Goal: Information Seeking & Learning: Compare options

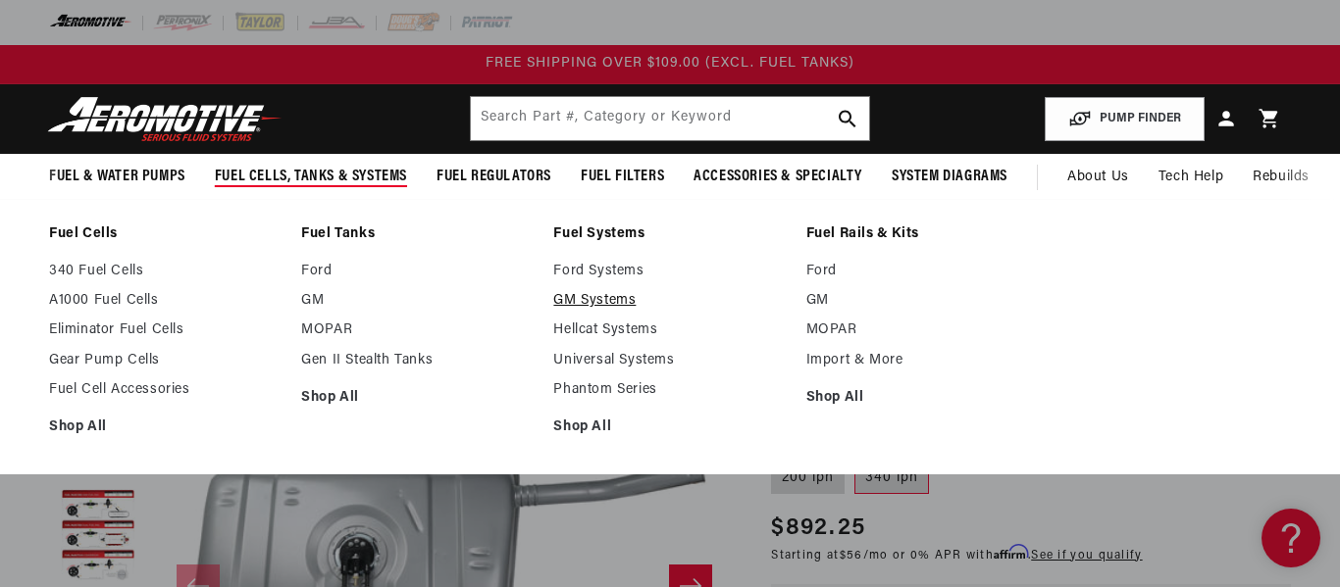
click at [574, 309] on link "GM Systems" at bounding box center [669, 301] width 232 height 18
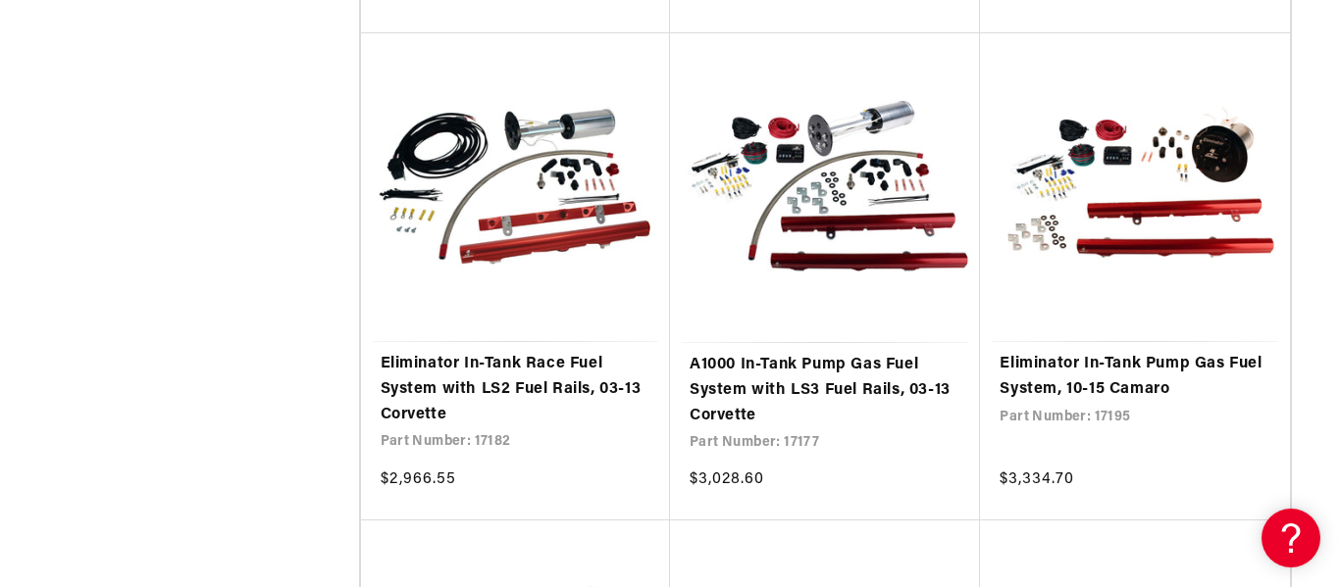
scroll to position [3354, 0]
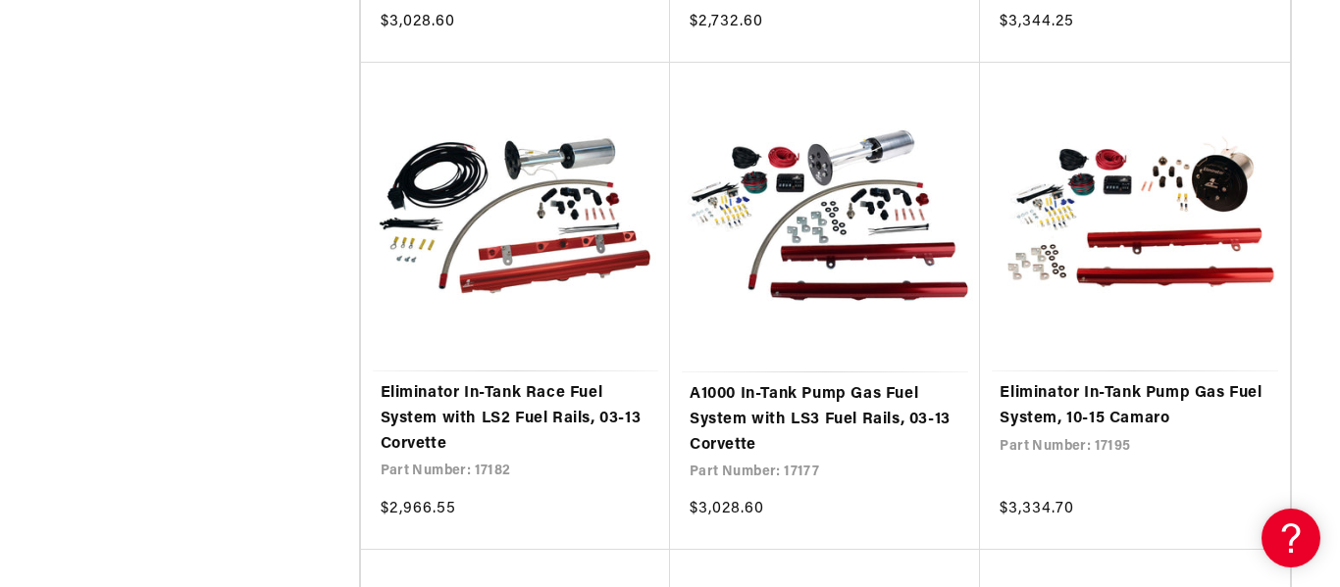
scroll to position [3325, 0]
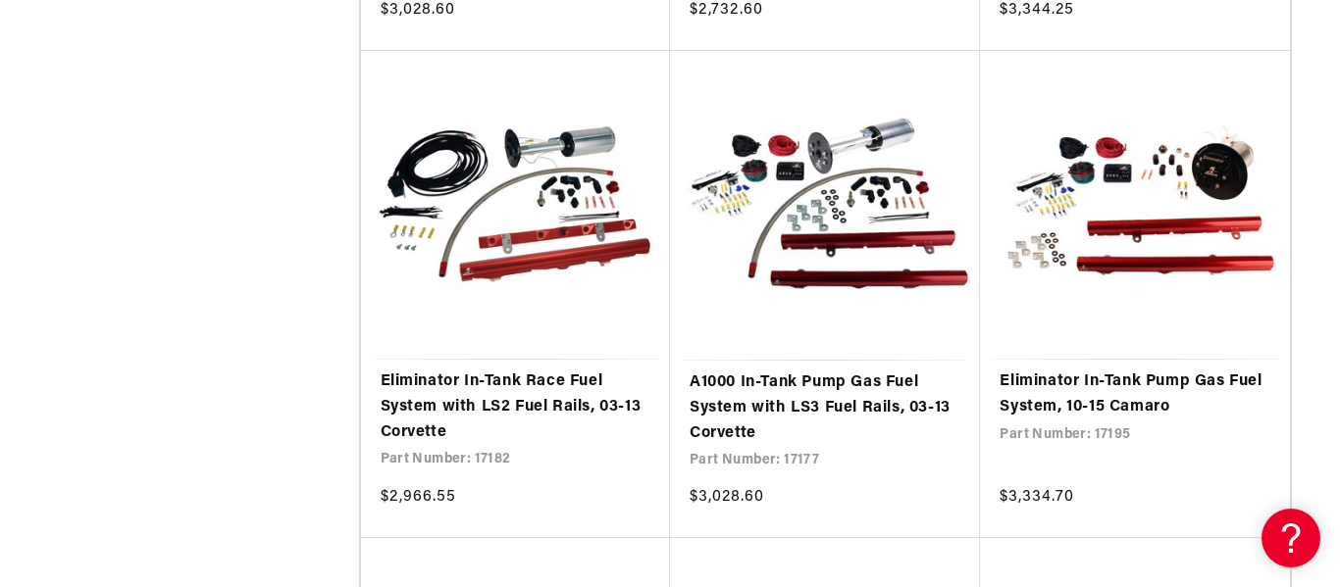
drag, startPoint x: 1338, startPoint y: 30, endPoint x: 1339, endPoint y: 335, distance: 305.0
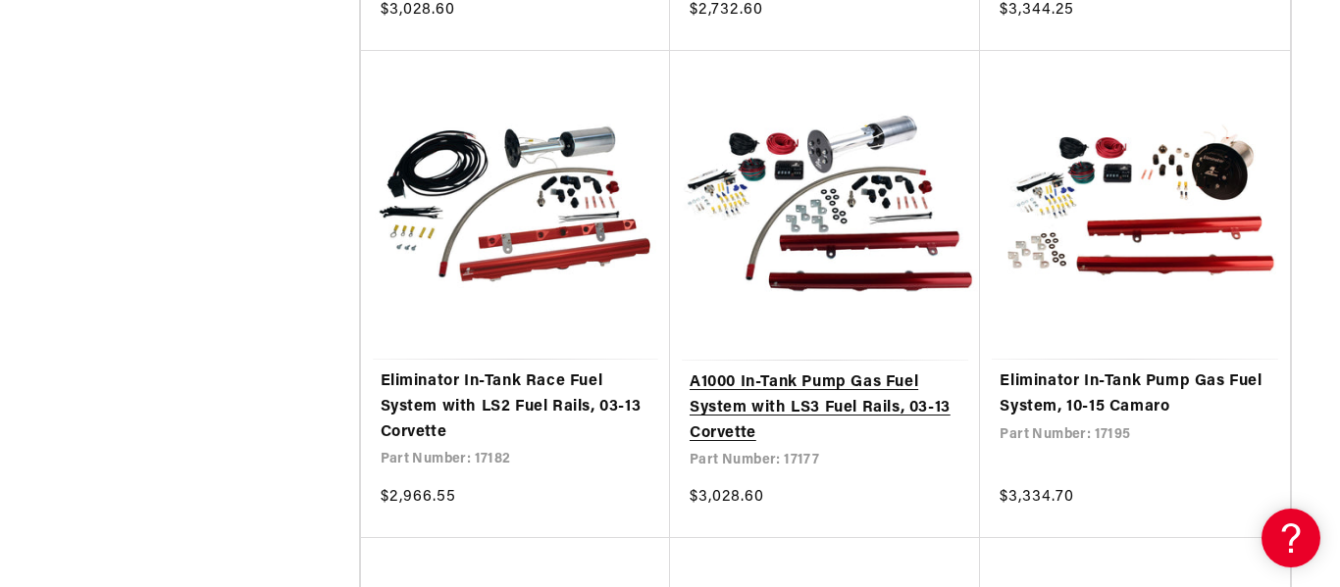
click at [838, 371] on link "A1000 In-Tank Pump Gas Fuel System with LS3 Fuel Rails, 03-13 Corvette" at bounding box center [824, 409] width 271 height 76
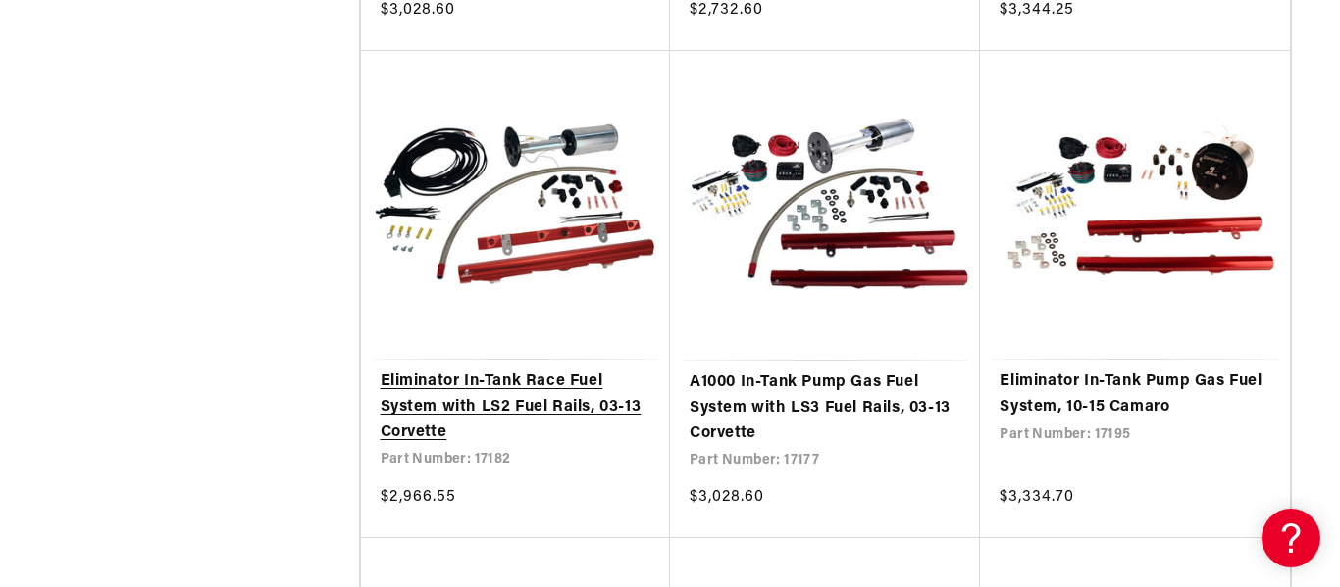
click at [466, 413] on link "Eliminator In-Tank Race Fuel System with LS2 Fuel Rails, 03-13 Corvette" at bounding box center [515, 408] width 270 height 76
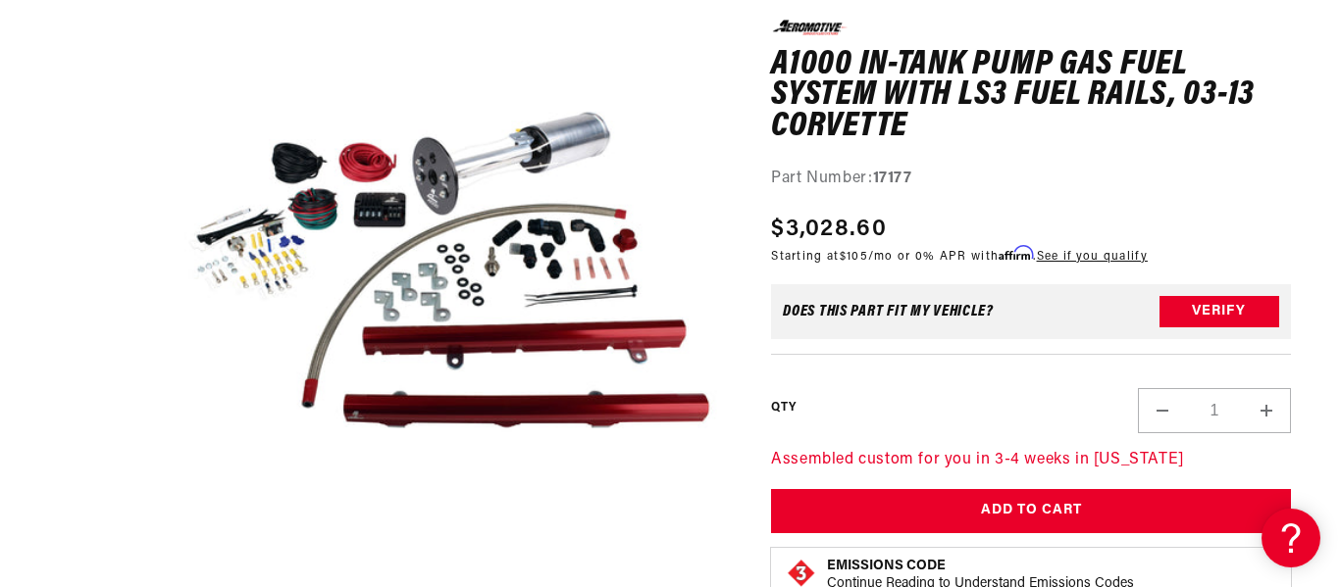
scroll to position [291, 0]
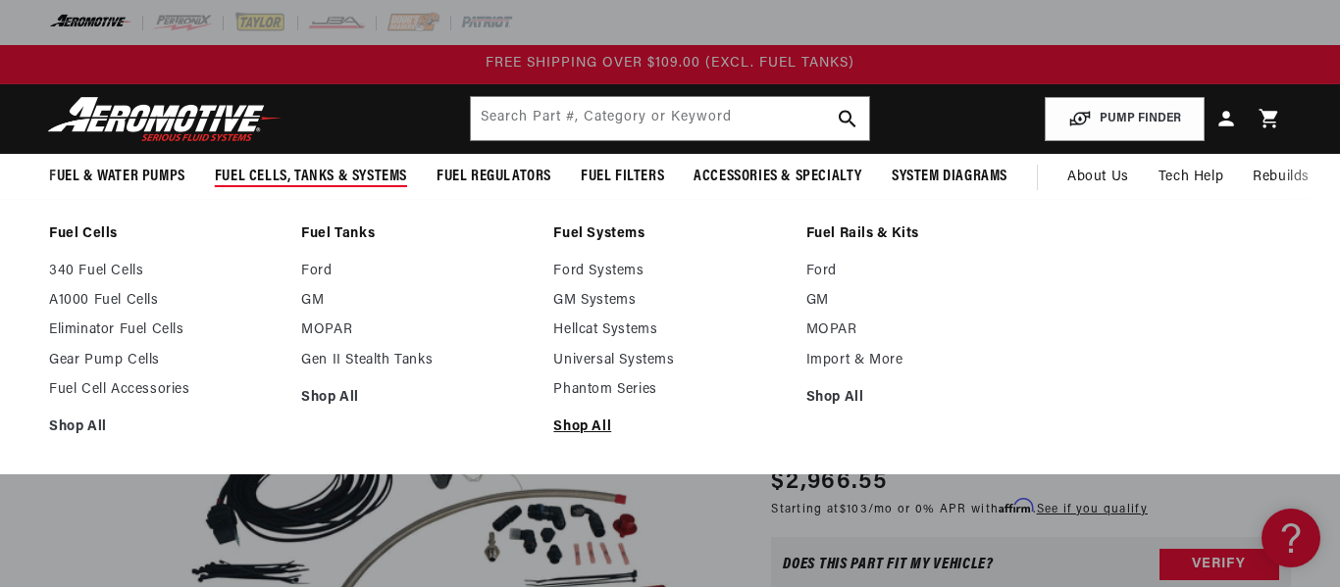
click at [595, 431] on link "Shop All" at bounding box center [669, 428] width 232 height 18
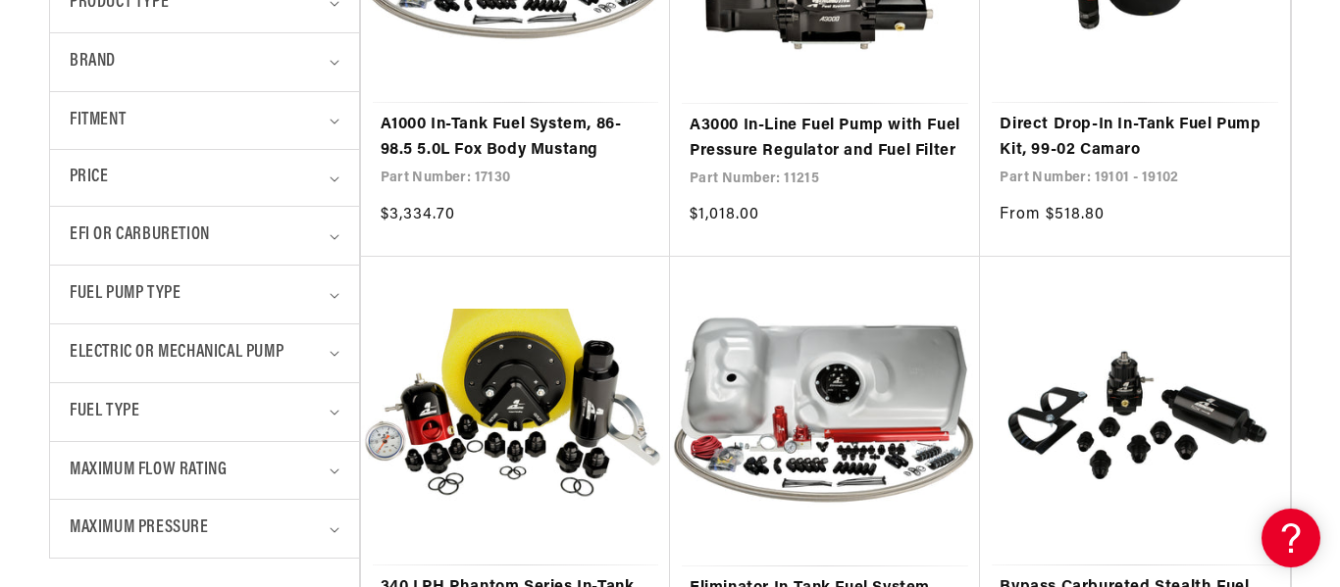
scroll to position [721, 0]
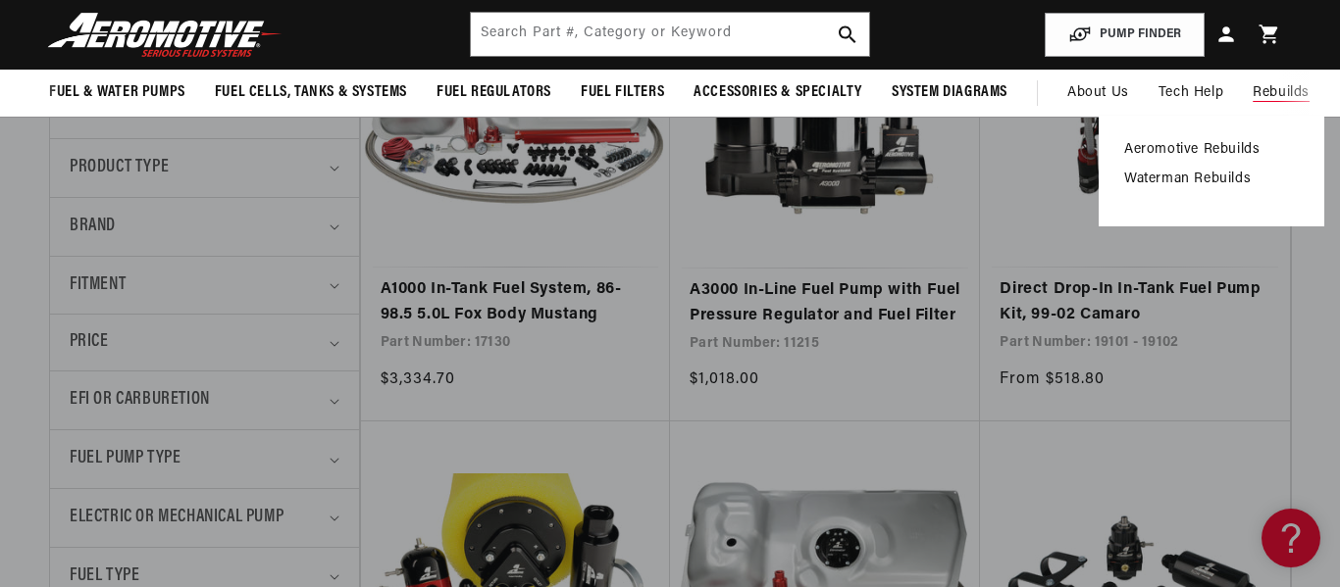
drag, startPoint x: 1339, startPoint y: 14, endPoint x: 1320, endPoint y: 66, distance: 55.2
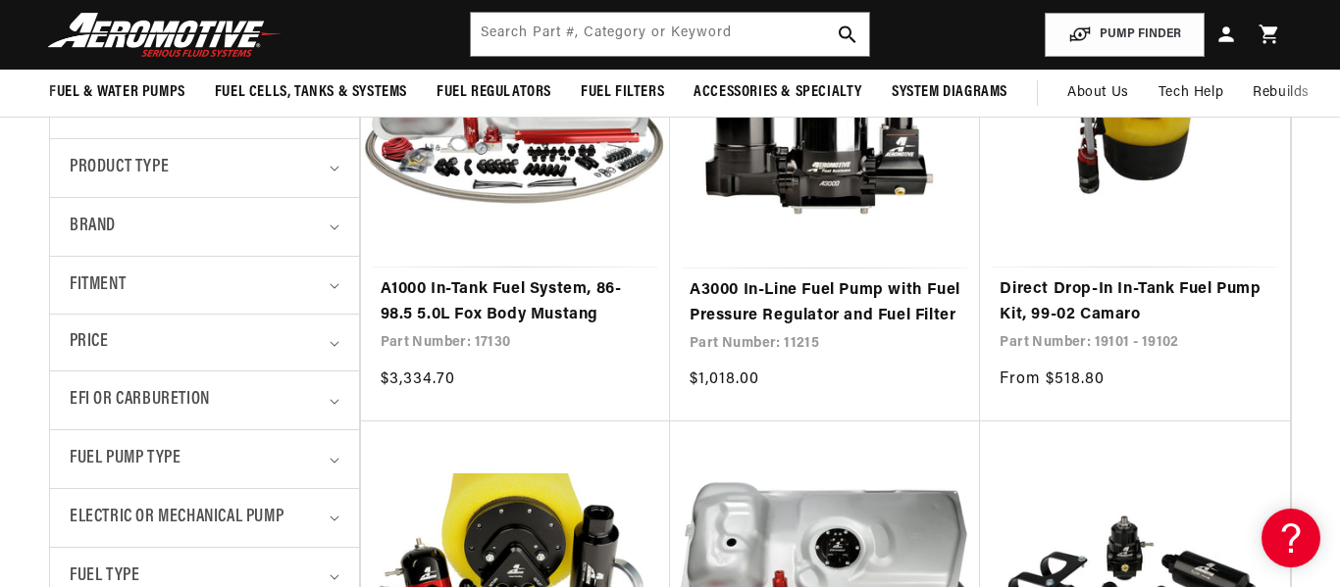
scroll to position [534, 0]
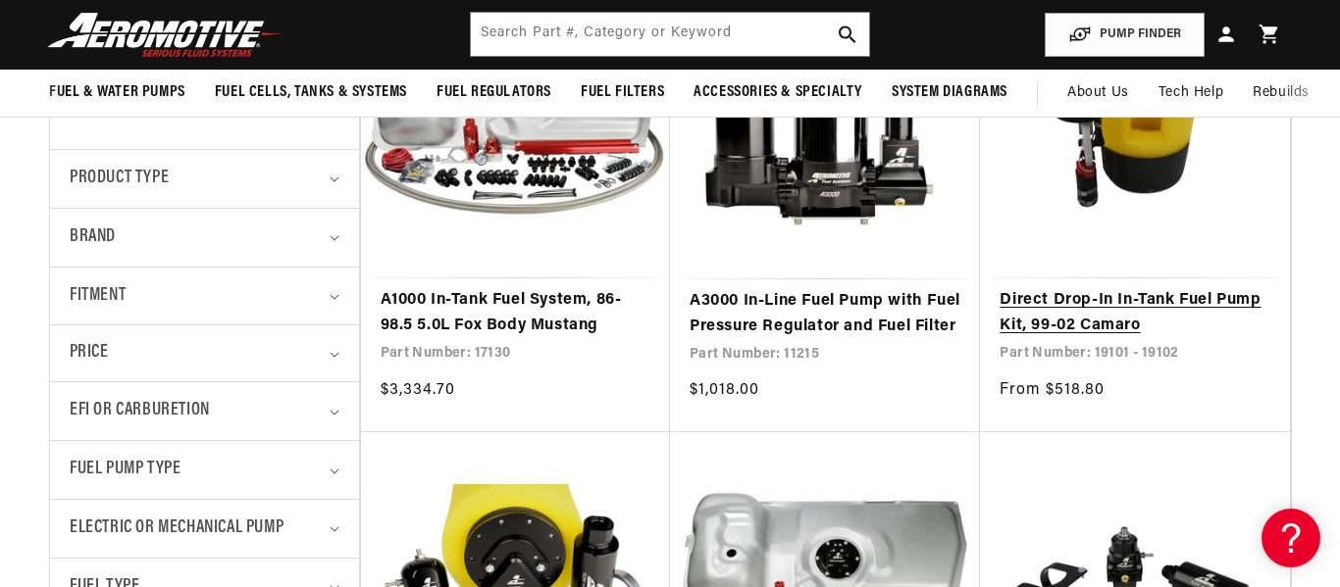
click at [1232, 295] on link "Direct Drop-In In-Tank Fuel Pump Kit, 99-02 Camaro" at bounding box center [1134, 313] width 270 height 50
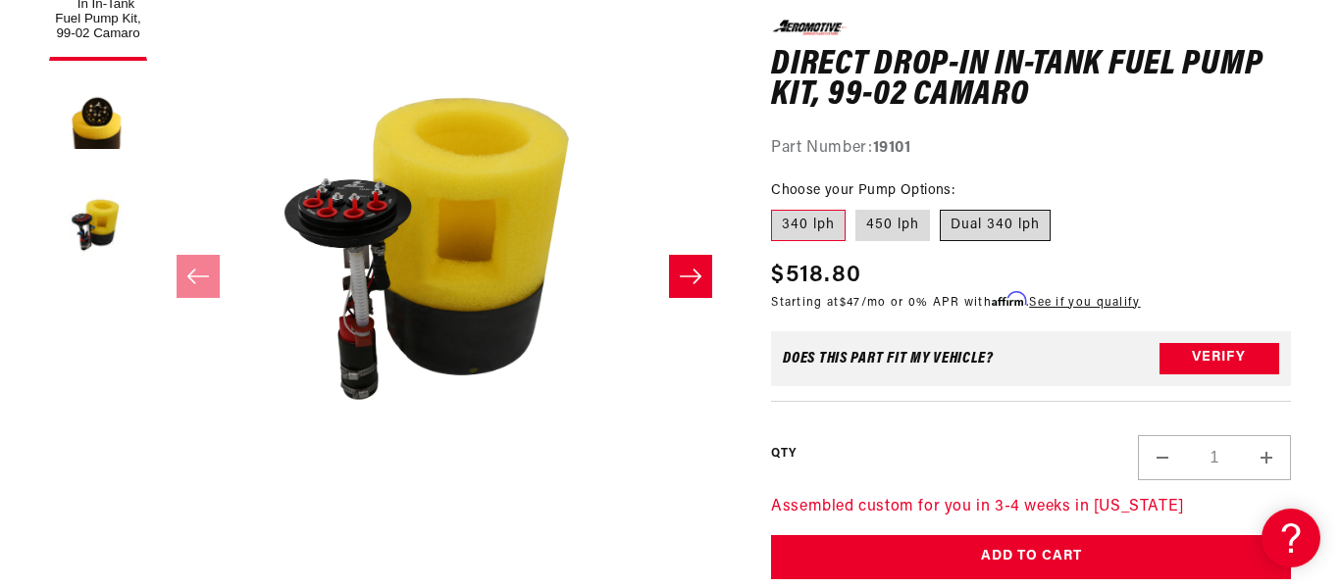
click at [998, 239] on label "Dual 340 lph" at bounding box center [994, 225] width 111 height 31
click at [940, 207] on input "Dual 340 lph" at bounding box center [939, 206] width 1 height 1
radio input "true"
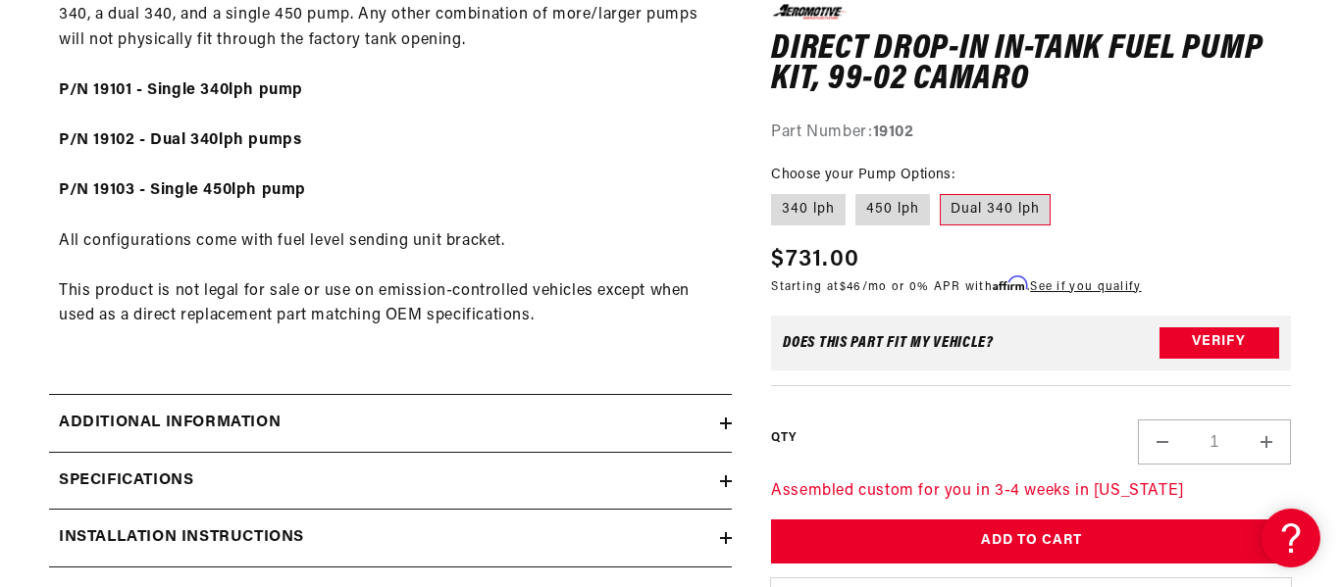
scroll to position [1176, 0]
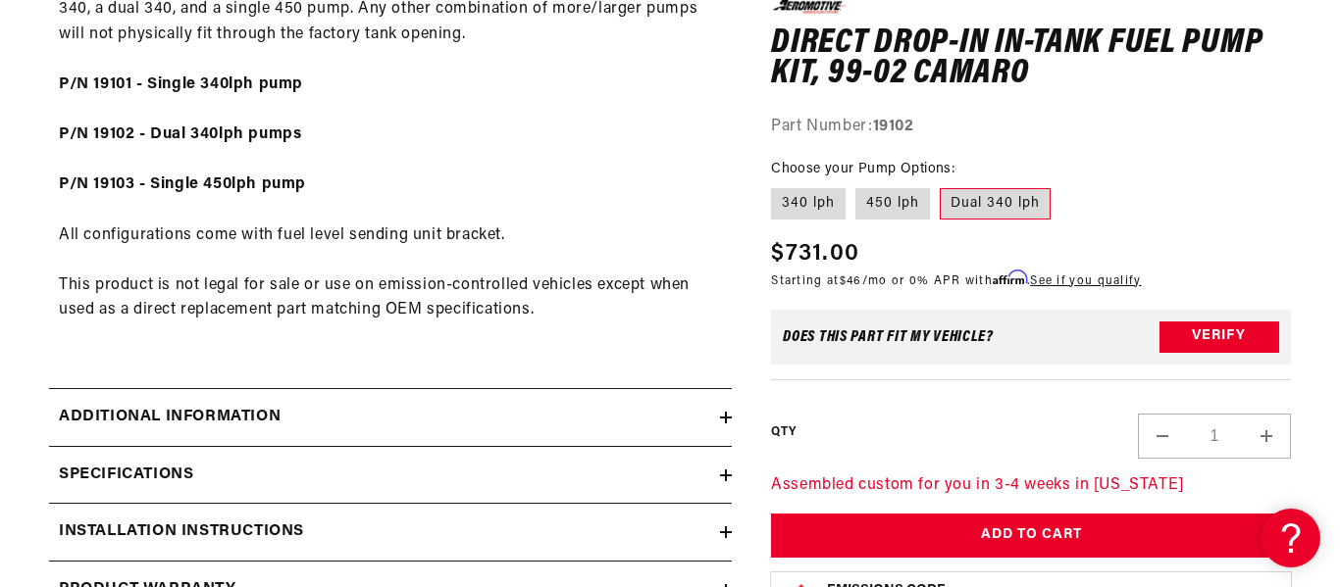
click at [723, 419] on icon at bounding box center [726, 418] width 12 height 12
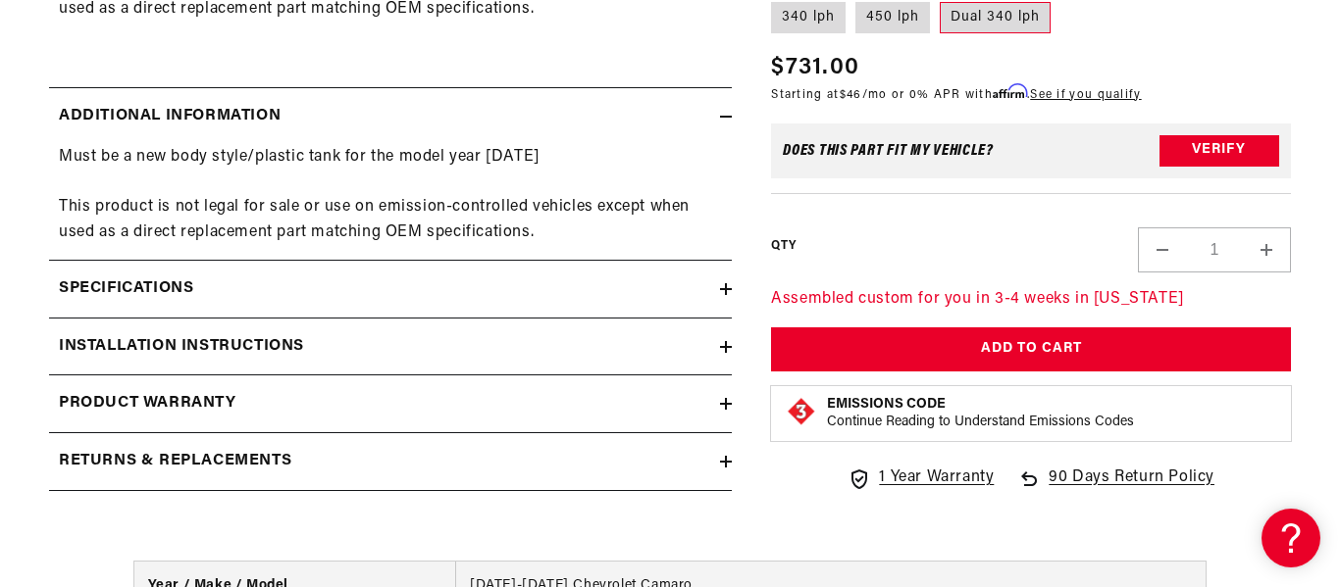
scroll to position [1502, 0]
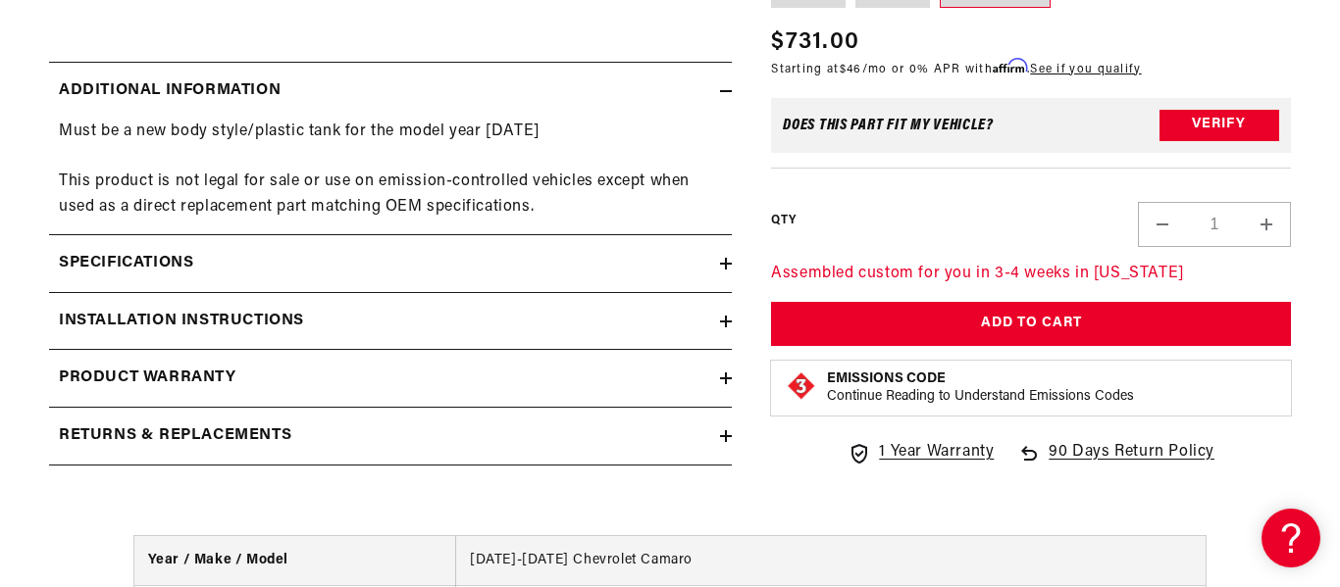
click at [724, 262] on icon at bounding box center [726, 264] width 12 height 12
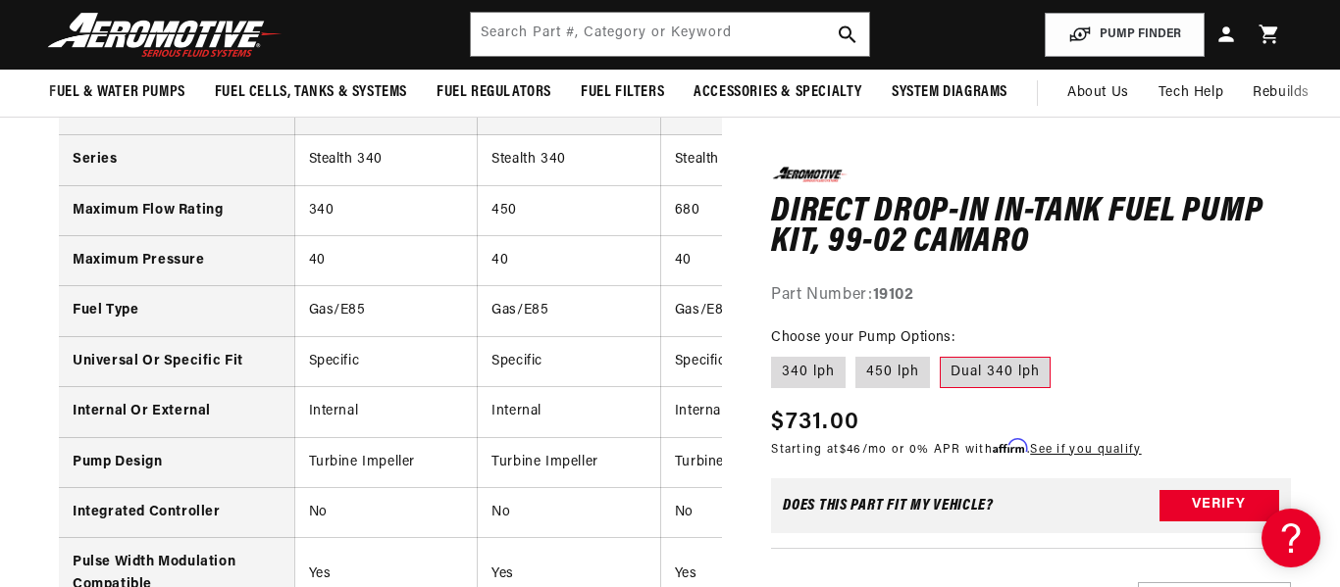
scroll to position [1699, 0]
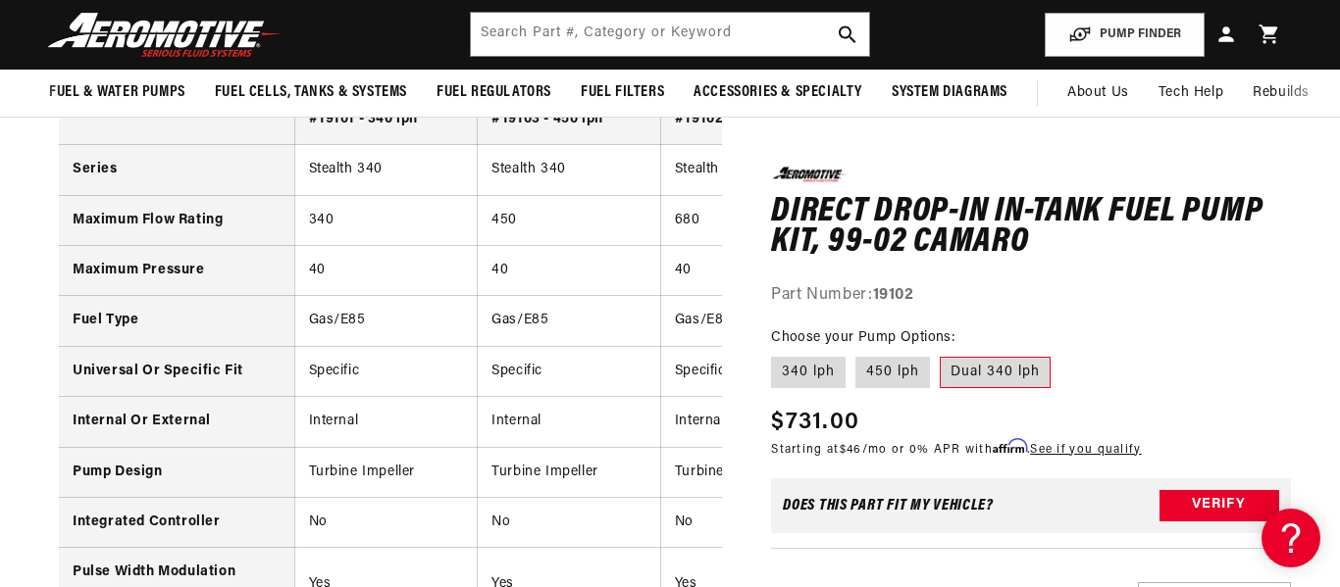
drag, startPoint x: 618, startPoint y: 337, endPoint x: 557, endPoint y: 342, distance: 61.0
click at [557, 342] on td "Gas/E85" at bounding box center [569, 321] width 183 height 50
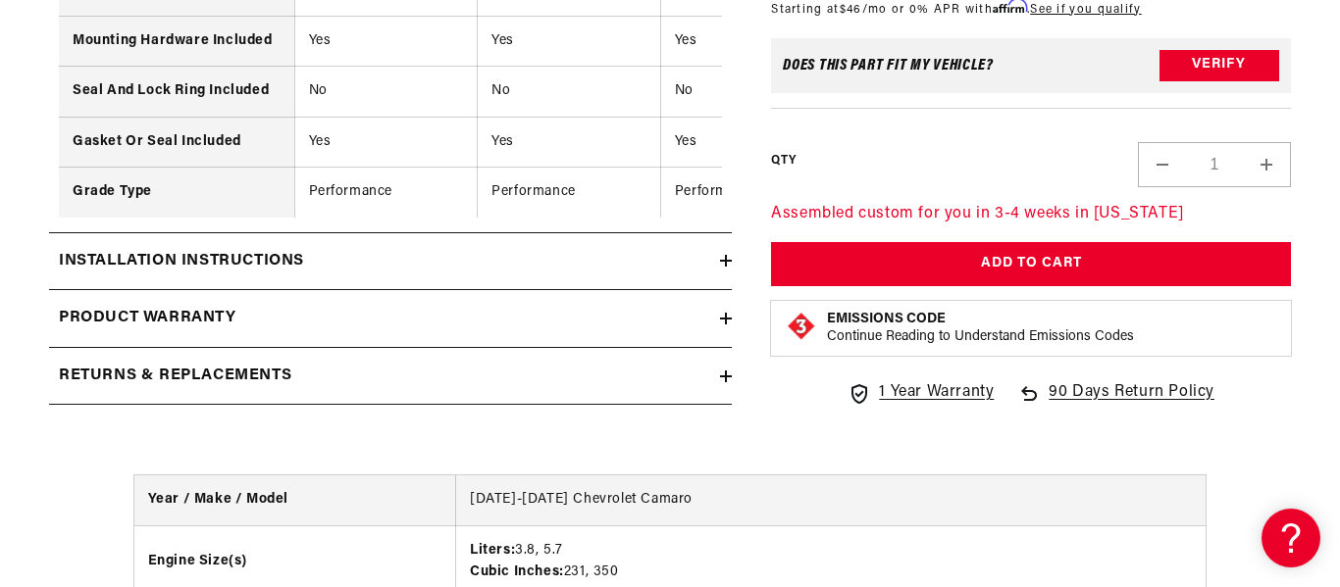
scroll to position [3079, 0]
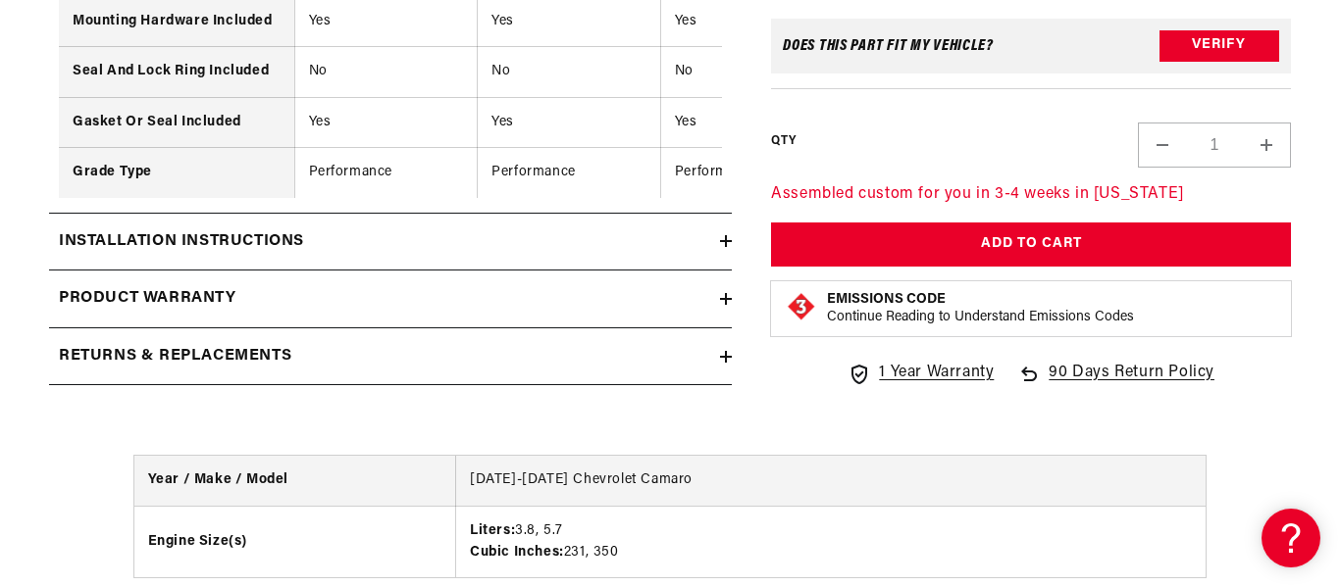
click at [722, 248] on summary "Installation Instructions" at bounding box center [390, 242] width 683 height 57
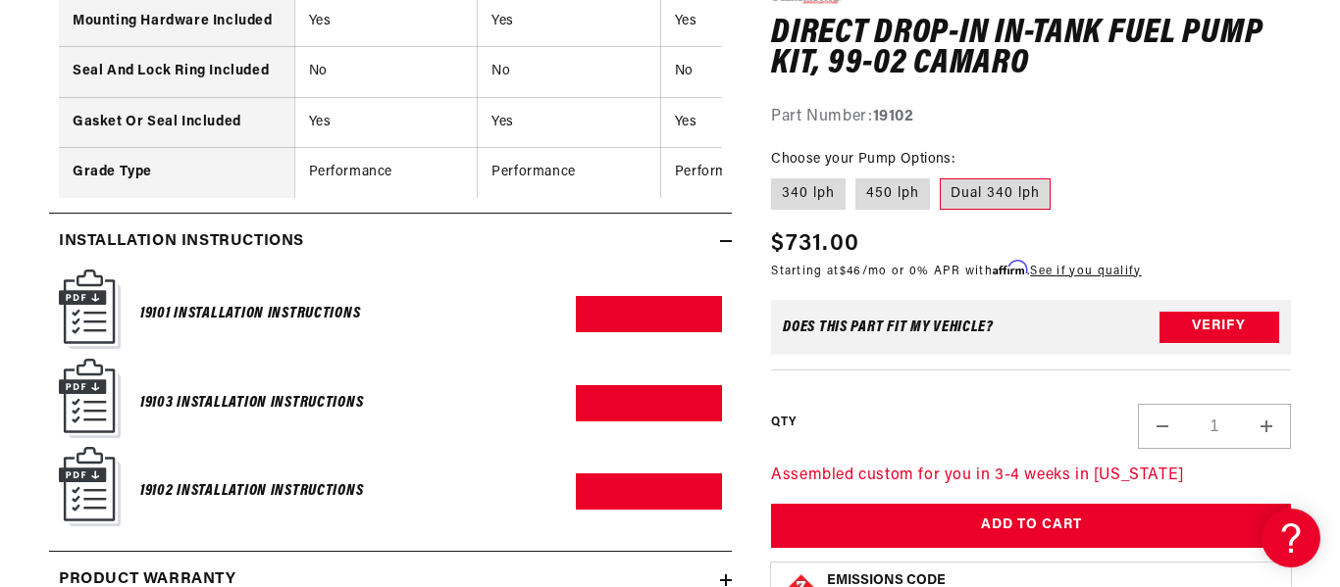
click at [722, 248] on summary "Installation Instructions" at bounding box center [390, 242] width 683 height 57
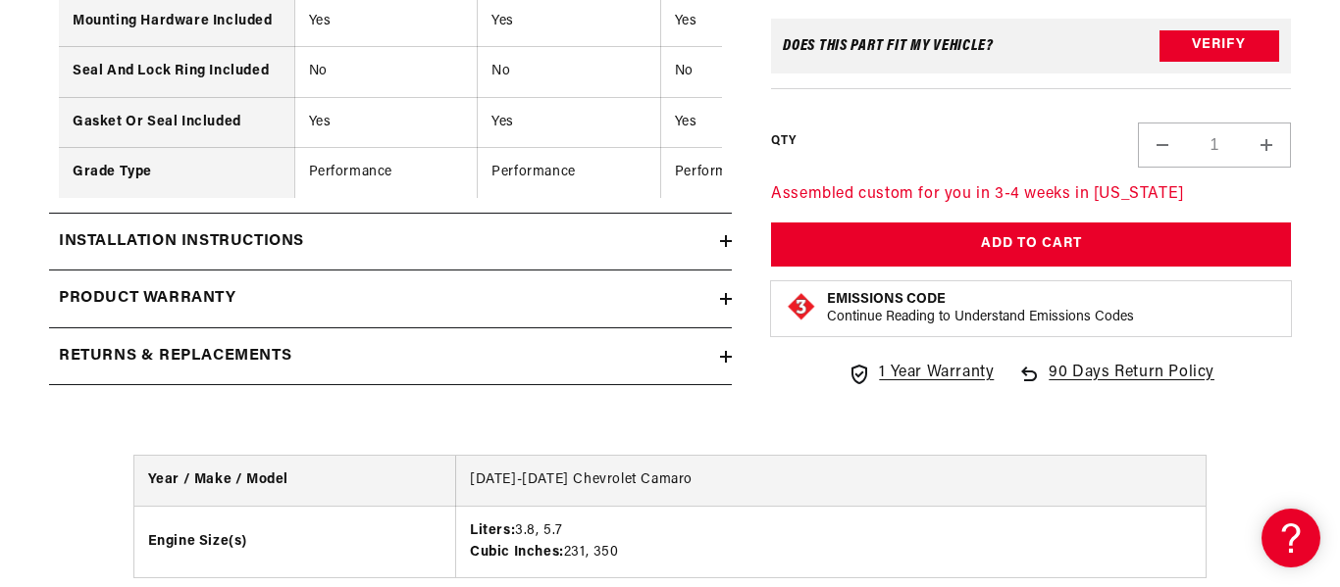
click at [727, 301] on icon at bounding box center [726, 299] width 12 height 12
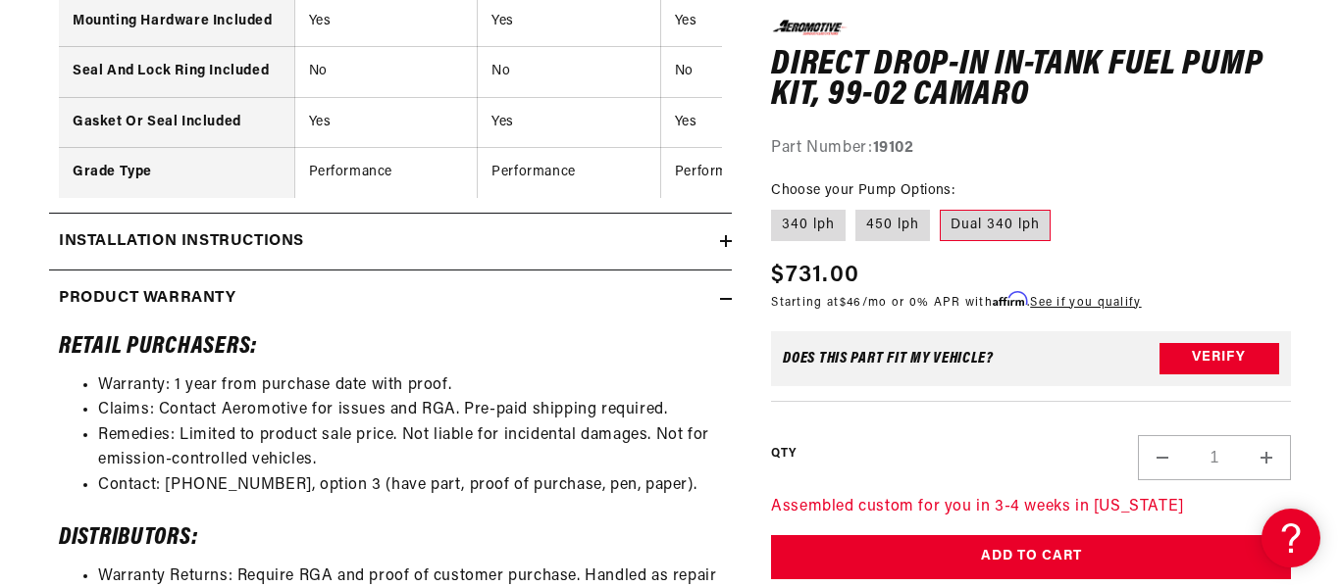
click at [727, 301] on icon at bounding box center [726, 299] width 12 height 12
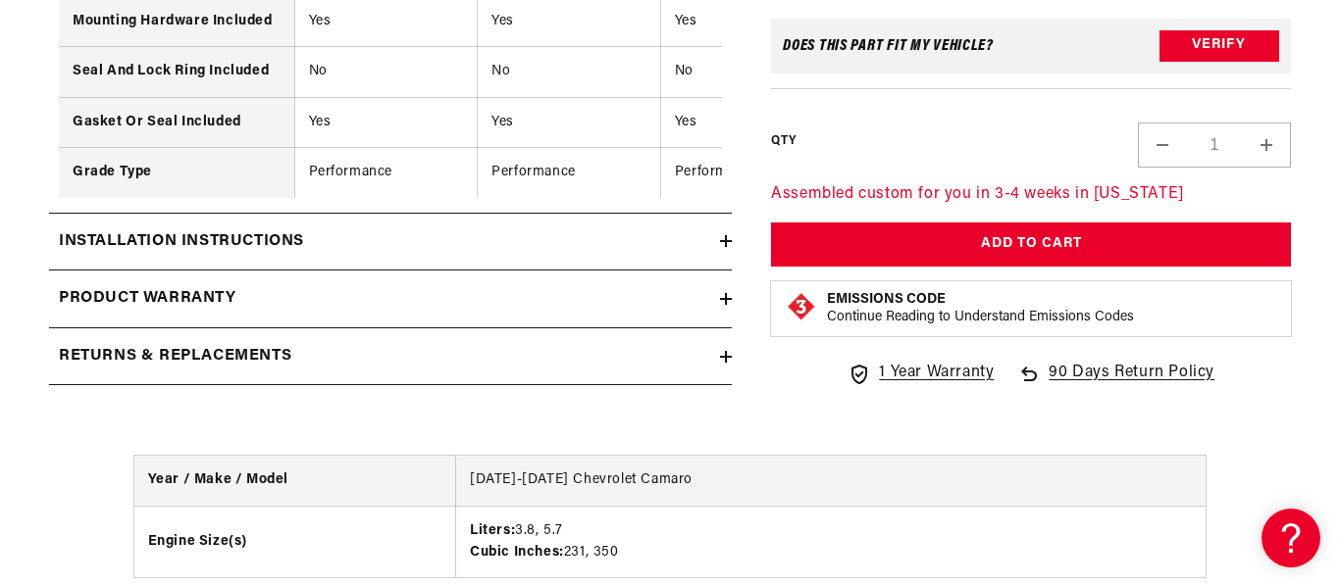
click at [727, 357] on icon at bounding box center [726, 357] width 12 height 0
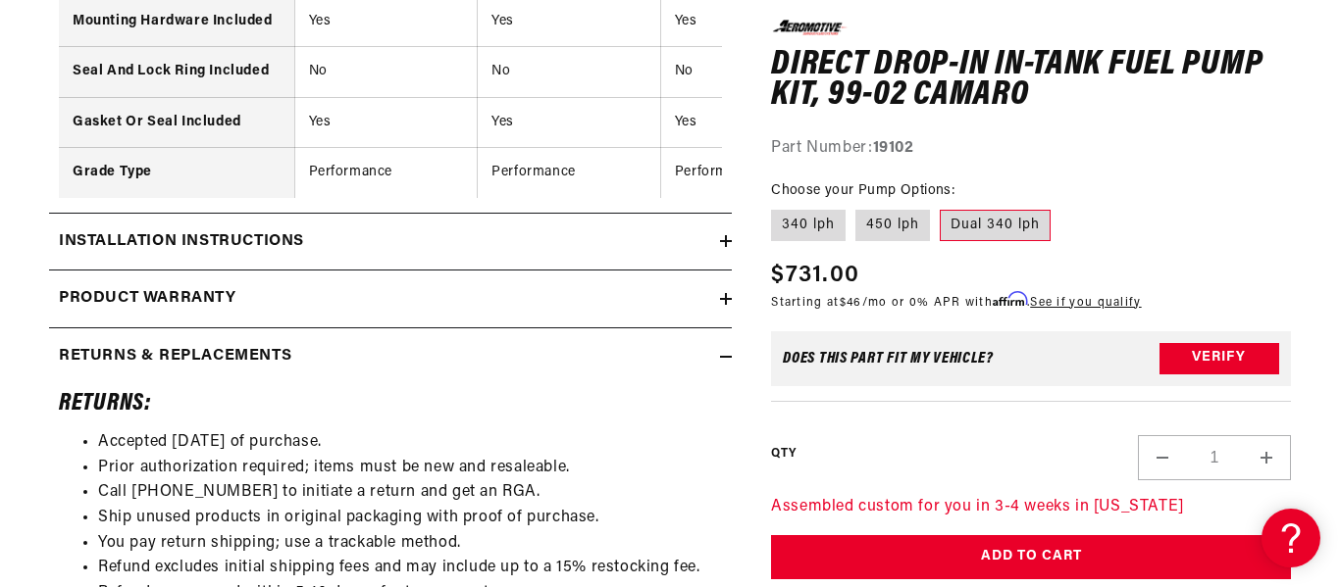
click at [727, 357] on icon at bounding box center [726, 357] width 12 height 0
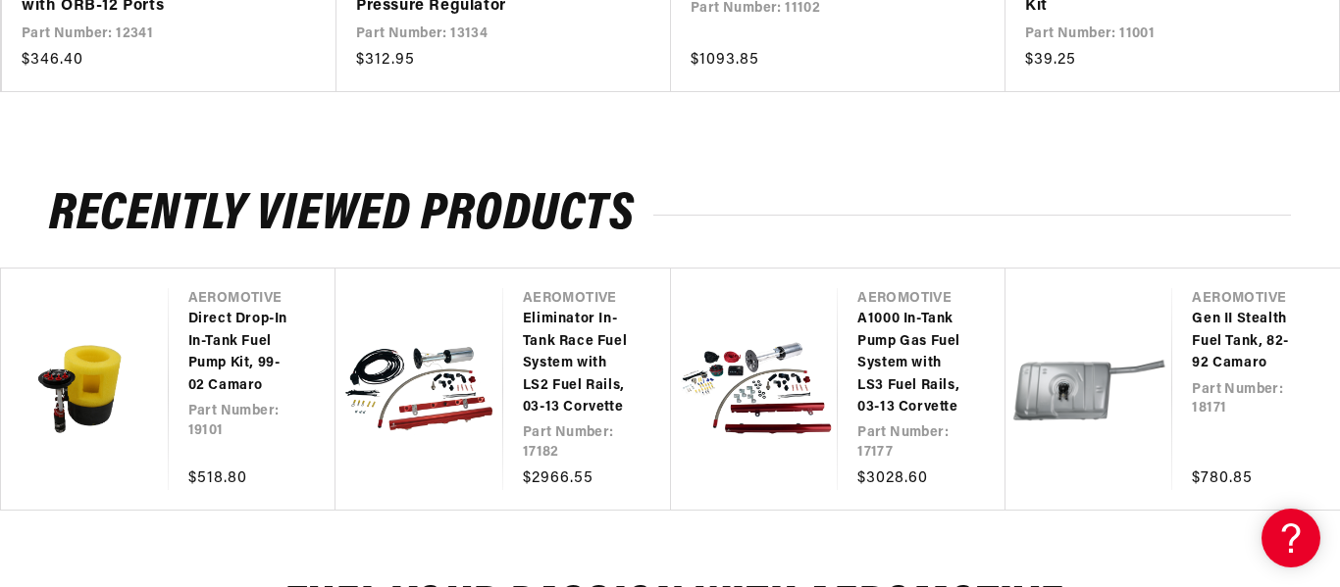
scroll to position [4260, 0]
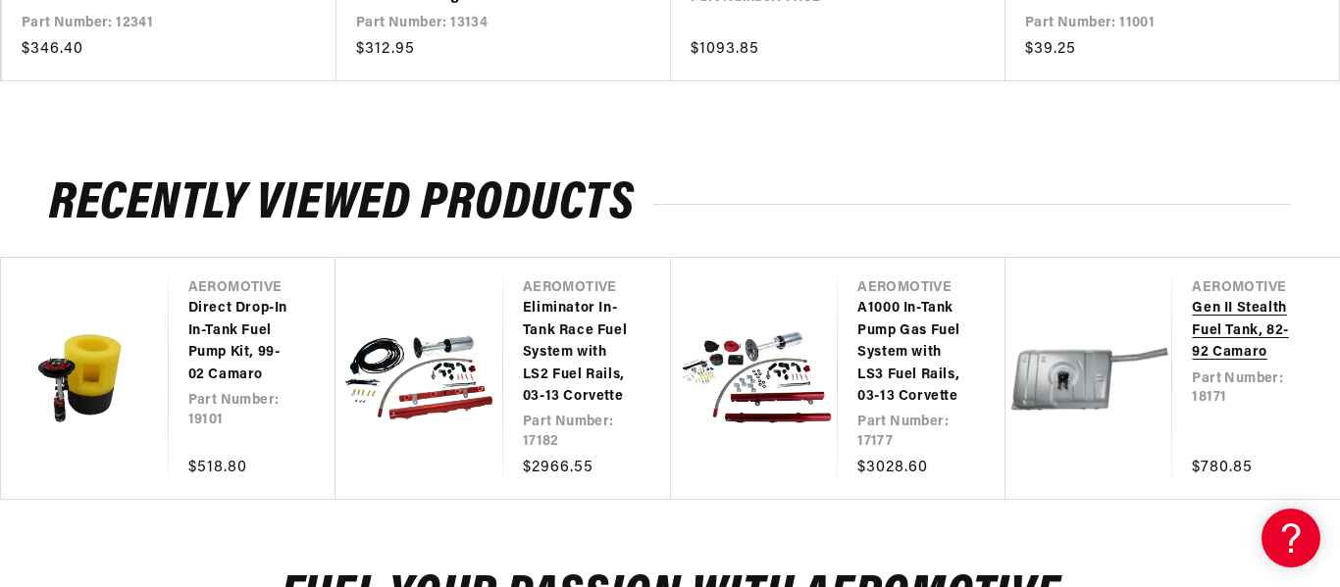
click at [1229, 343] on link "Gen II Stealth Fuel Tank, 82-92 Camaro" at bounding box center [1245, 331] width 109 height 66
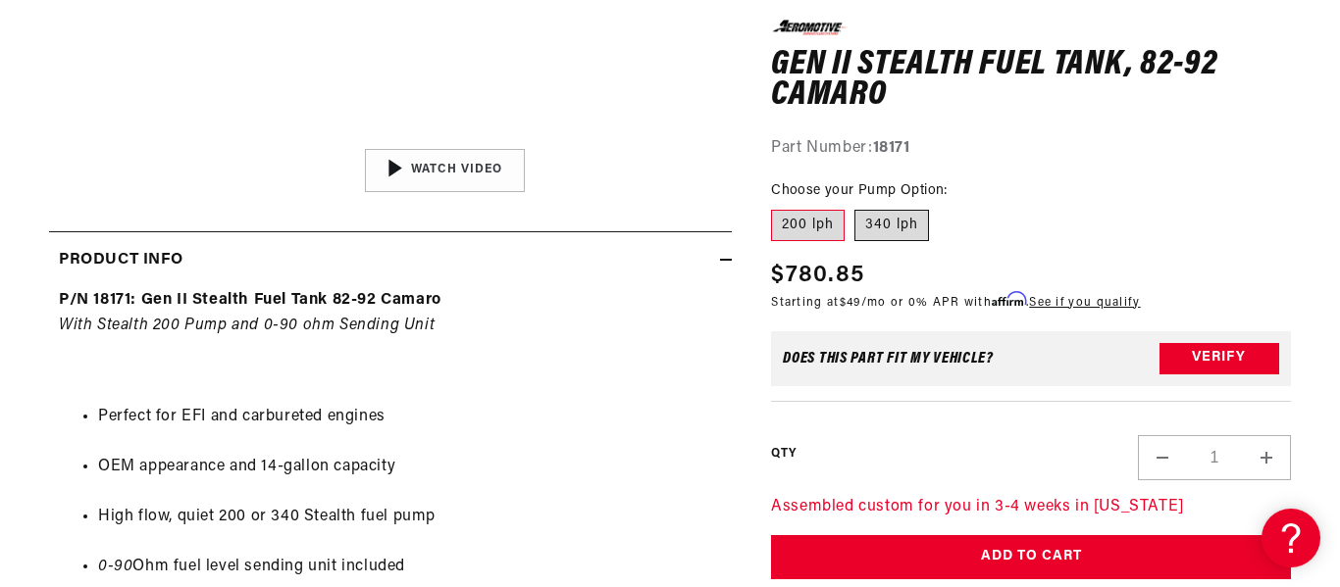
click at [913, 232] on label "340 lph" at bounding box center [891, 225] width 75 height 31
click at [855, 207] on input "340 lph" at bounding box center [854, 206] width 1 height 1
radio input "true"
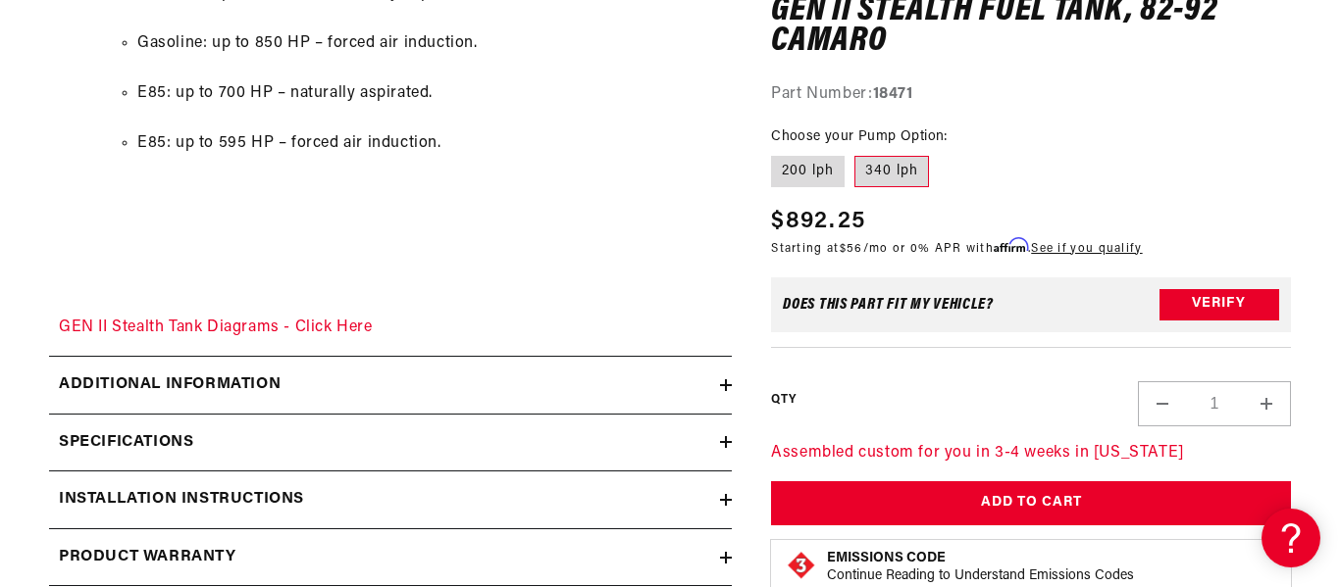
scroll to position [2725, 0]
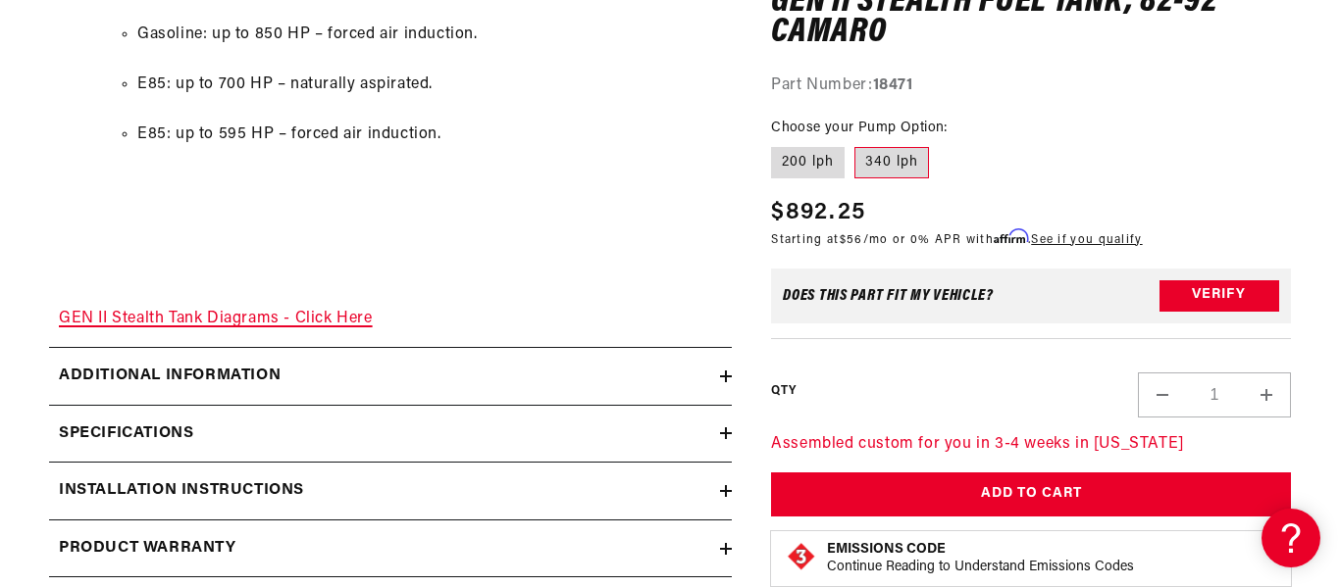
click at [358, 320] on link "GEN II Stealth Tank Diagrams - Click Here" at bounding box center [216, 319] width 314 height 16
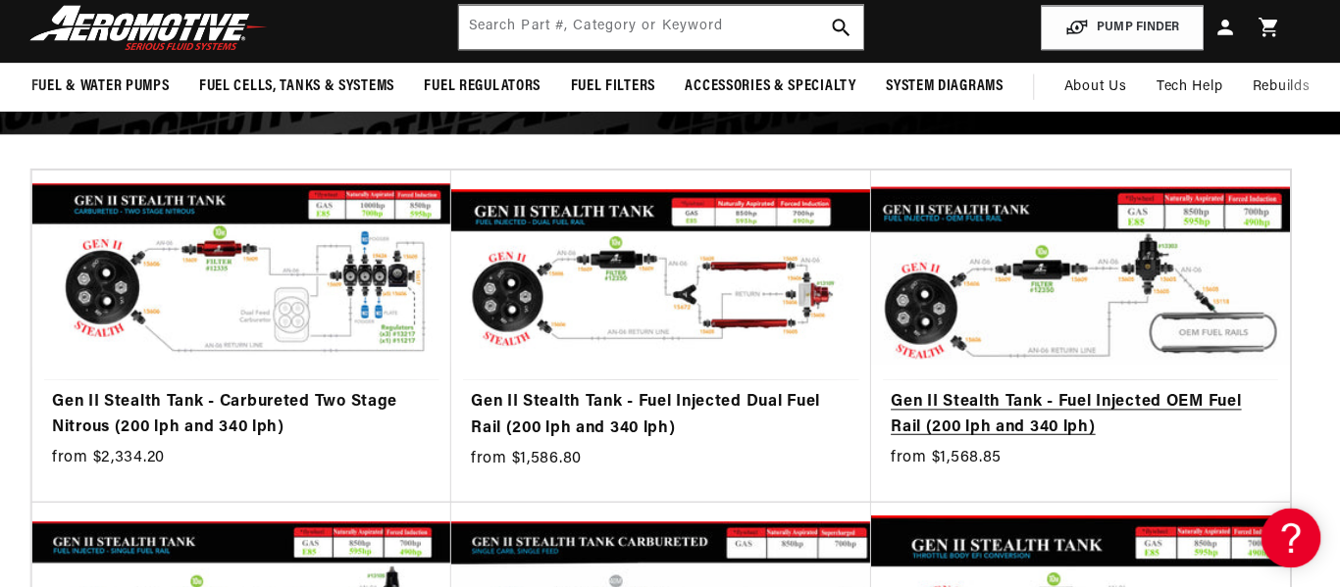
scroll to position [294, 0]
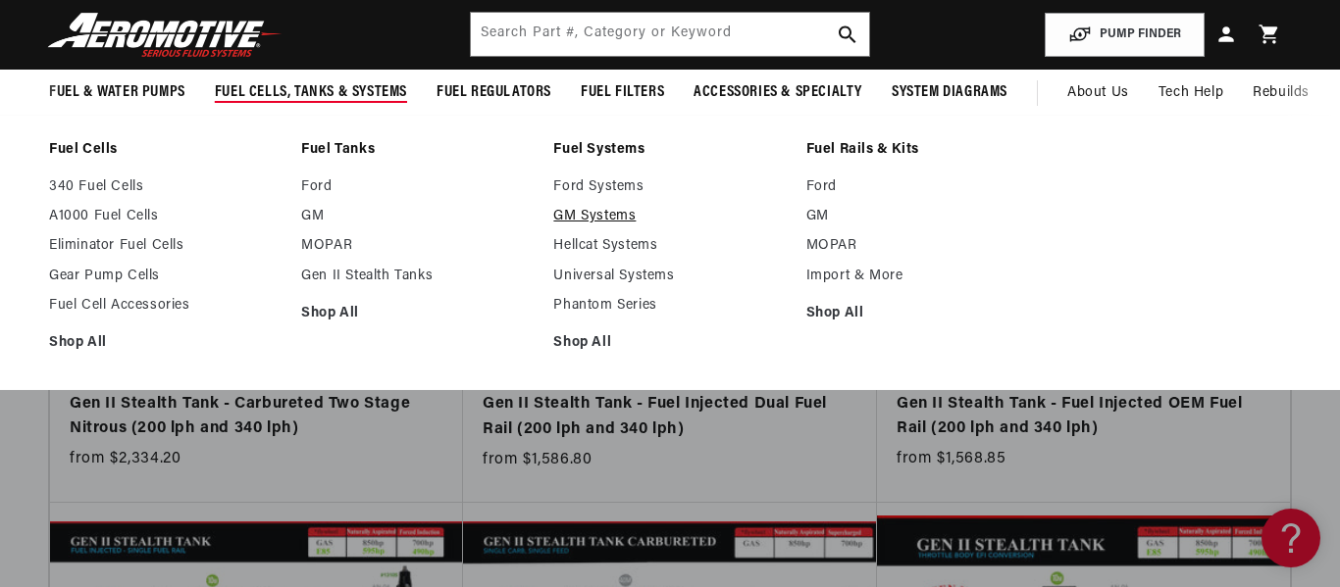
click at [617, 212] on link "GM Systems" at bounding box center [669, 217] width 232 height 18
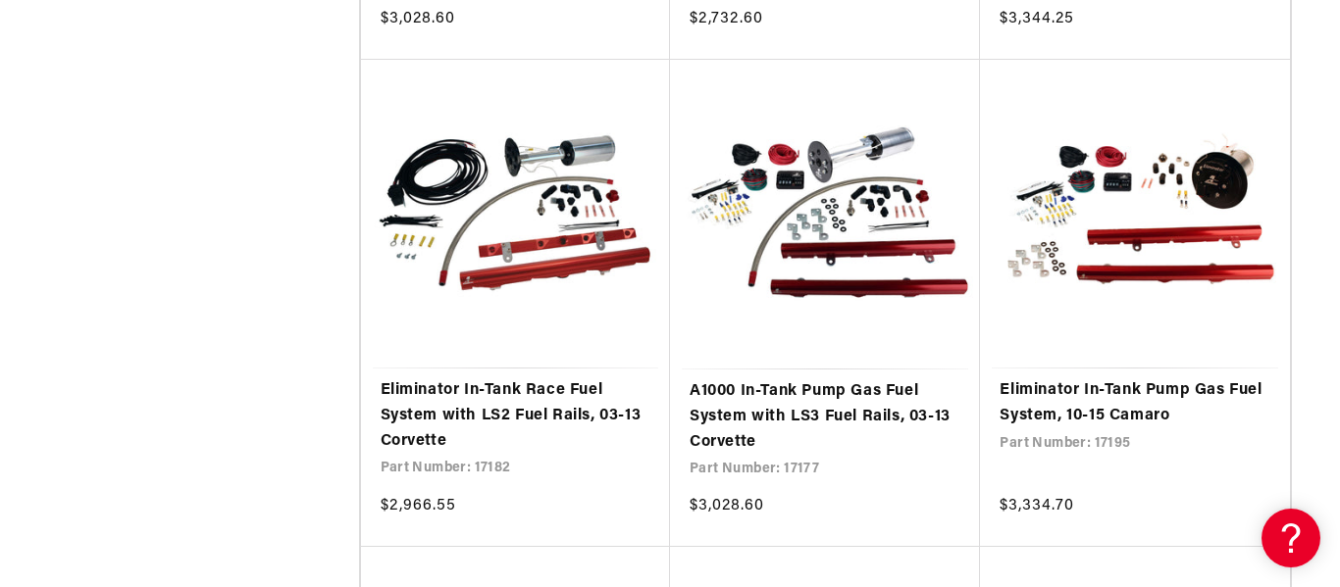
scroll to position [3334, 0]
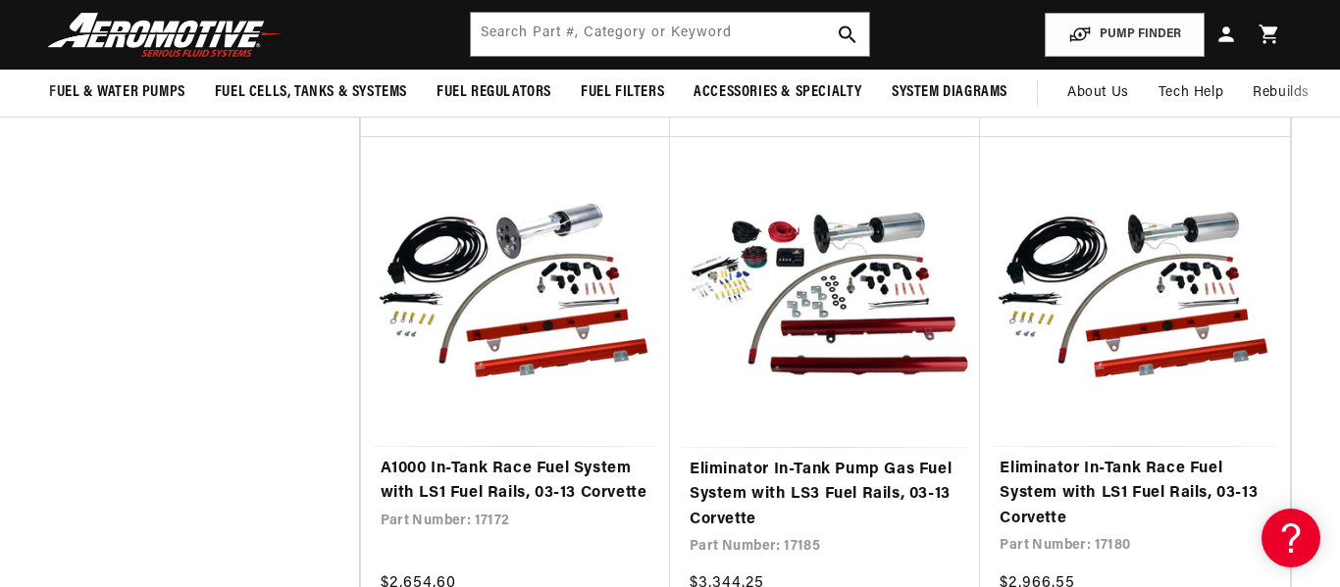
scroll to position [3687, 0]
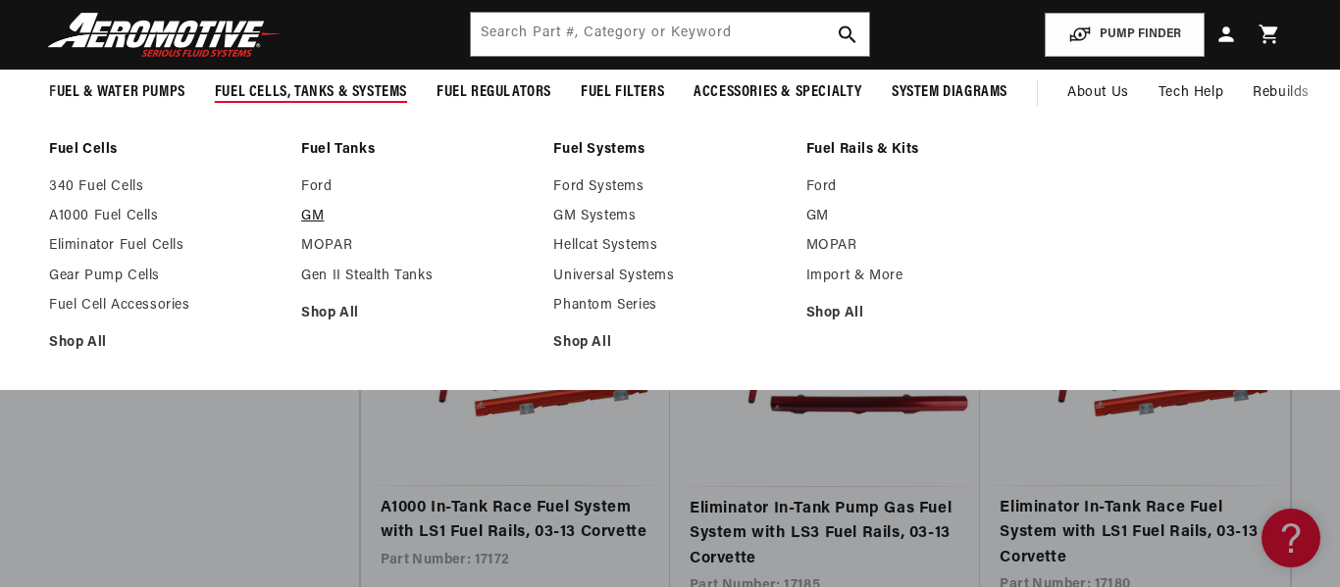
click at [321, 215] on link "GM" at bounding box center [417, 217] width 232 height 18
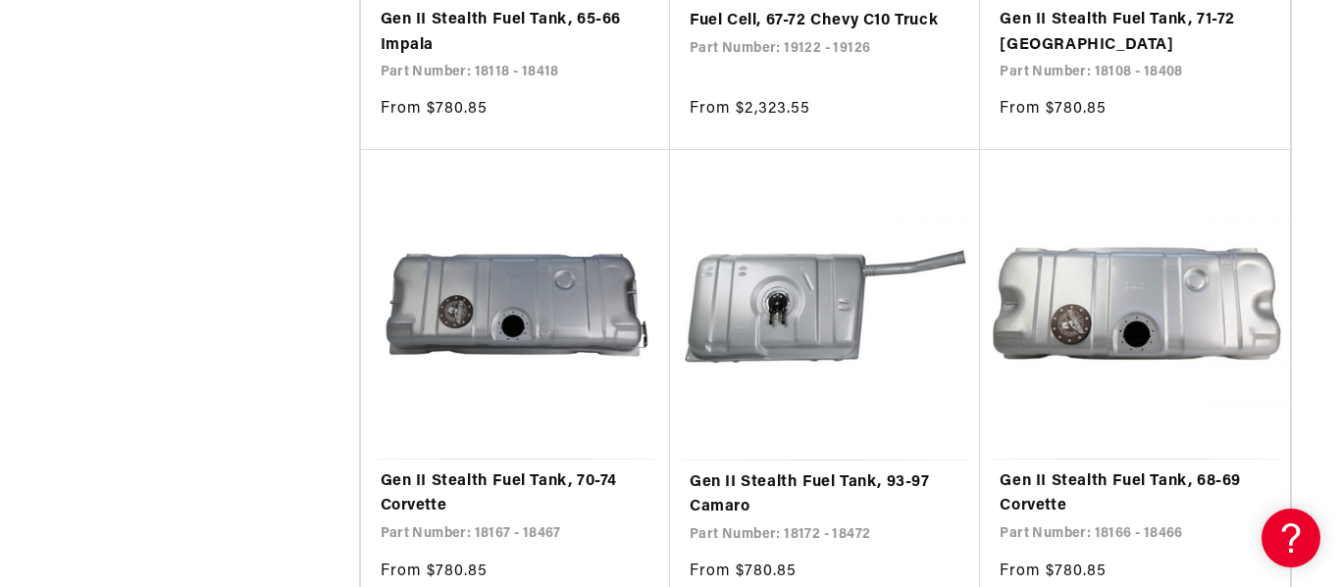
scroll to position [1787, 0]
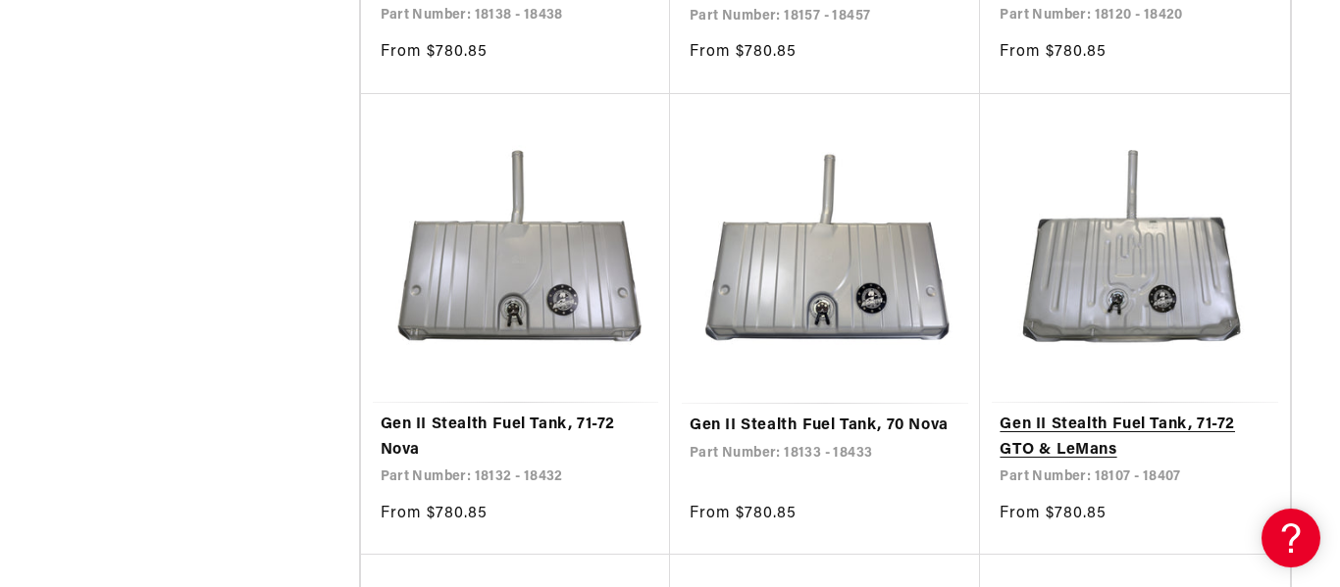
scroll to position [4656, 0]
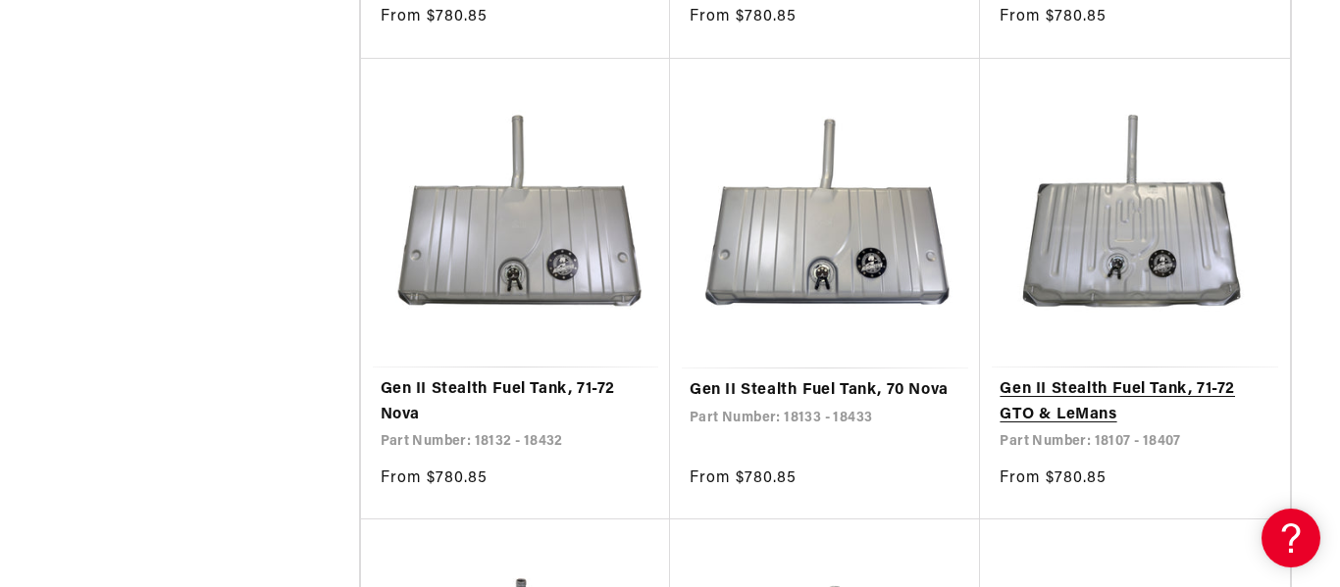
drag, startPoint x: 1339, startPoint y: 37, endPoint x: 1235, endPoint y: 426, distance: 402.0
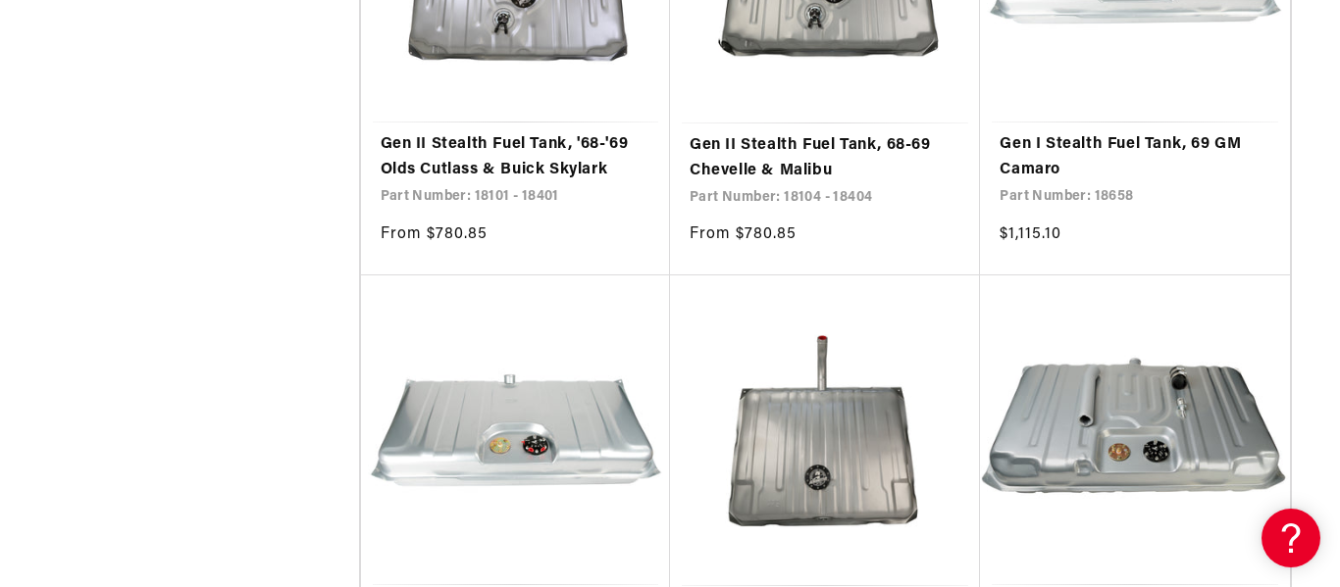
scroll to position [6892, 0]
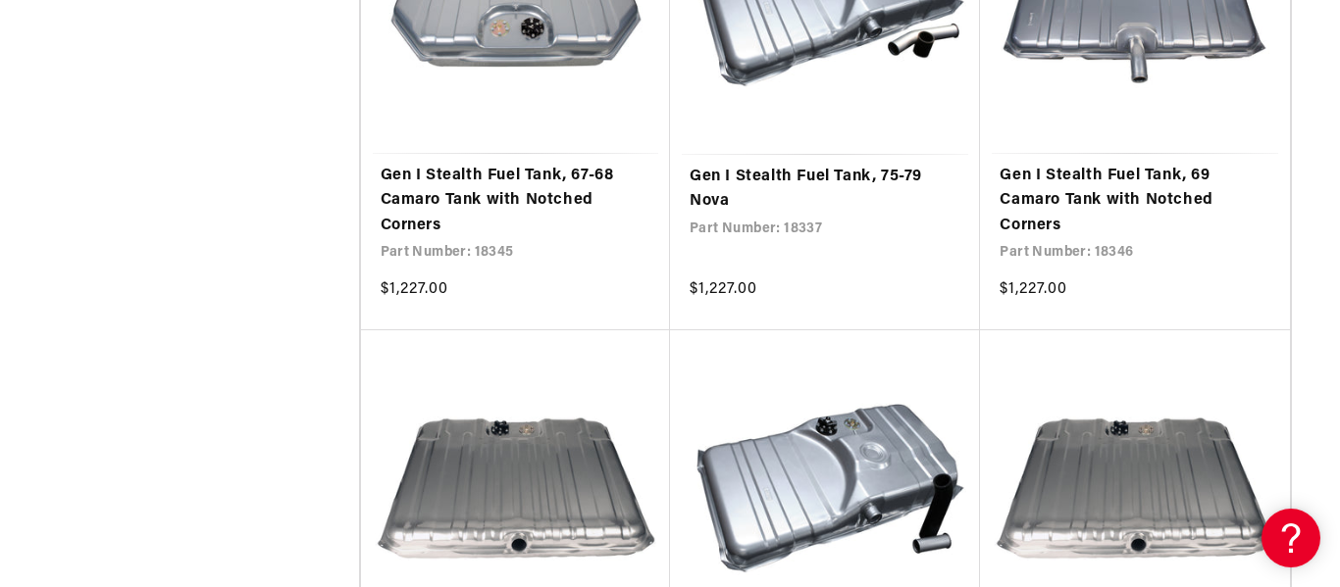
scroll to position [11050, 0]
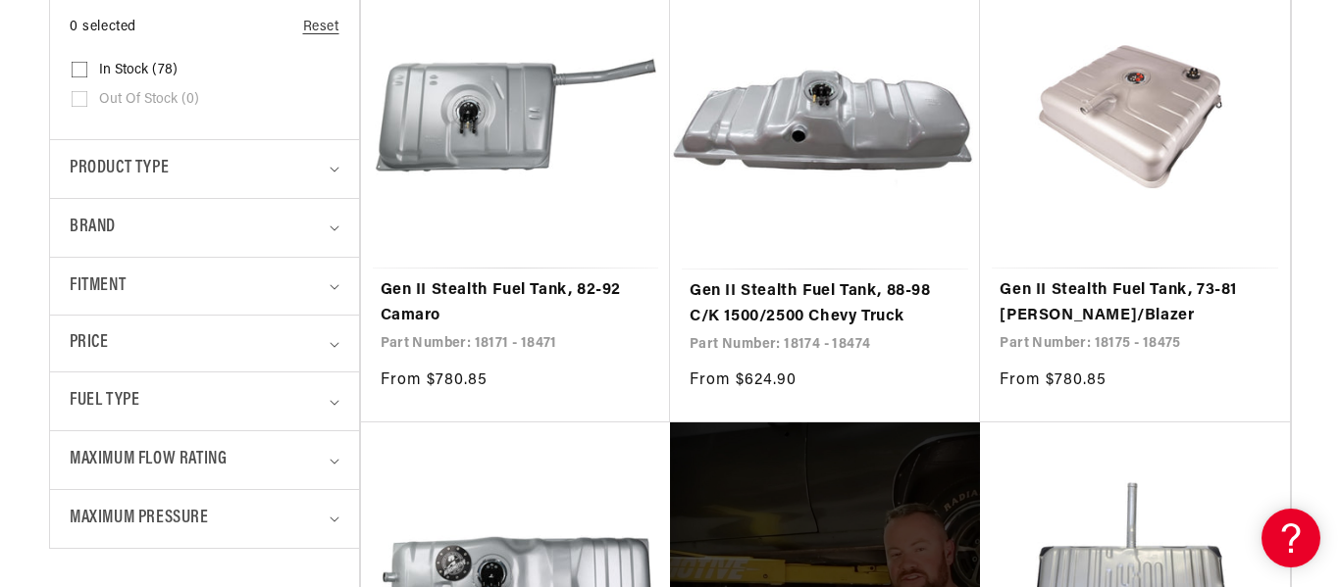
scroll to position [549, 0]
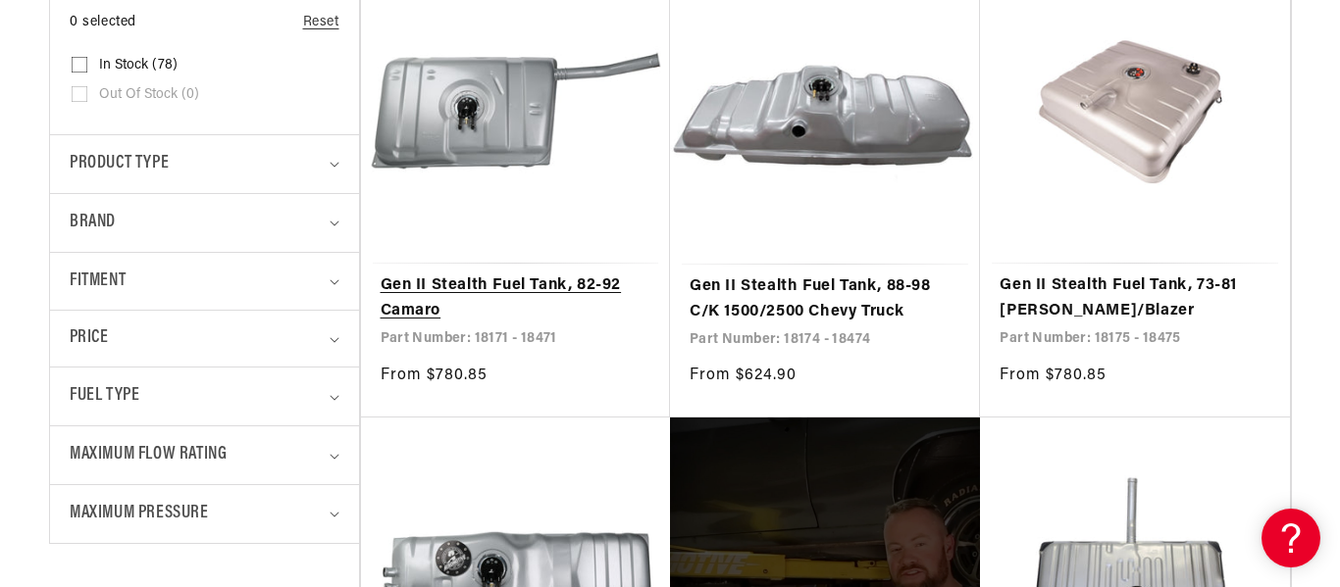
click at [473, 274] on link "Gen II Stealth Fuel Tank, 82-92 Camaro" at bounding box center [515, 299] width 270 height 50
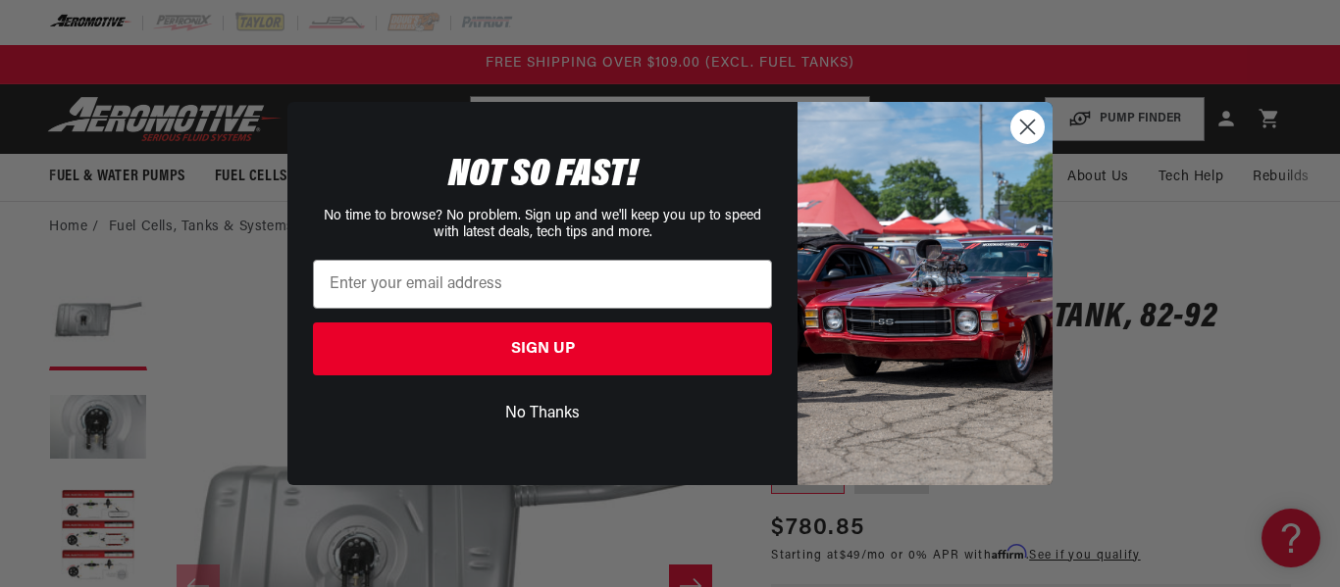
click at [510, 414] on button "No Thanks" at bounding box center [542, 413] width 459 height 37
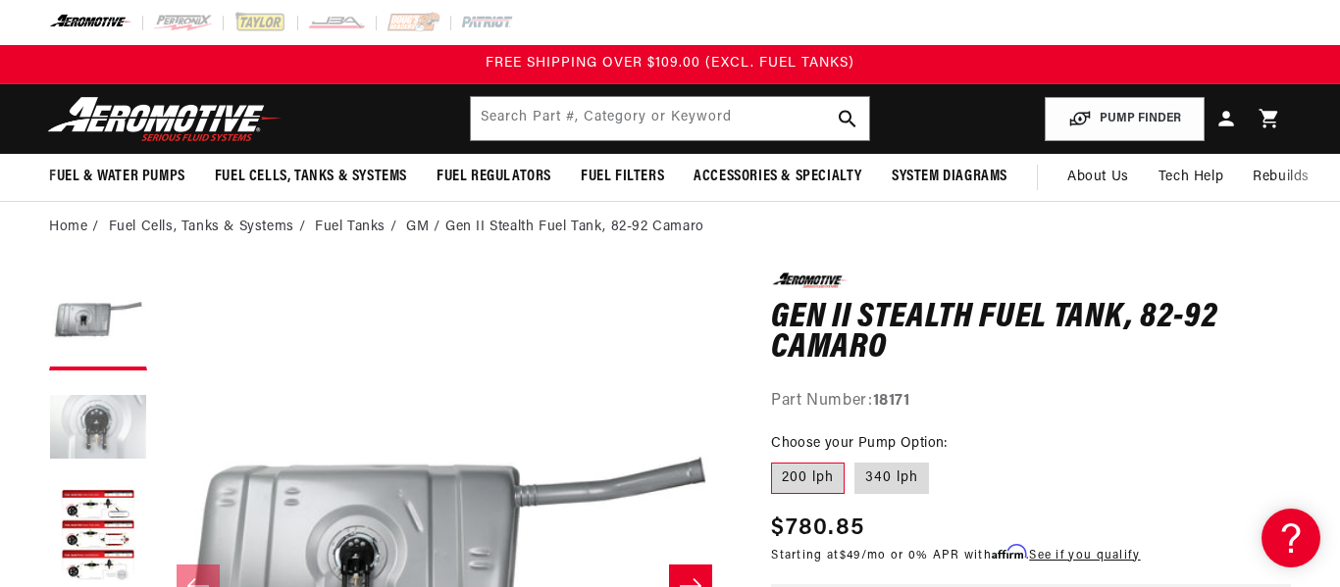
click at [120, 452] on button "Load image 2 in gallery view" at bounding box center [98, 429] width 98 height 98
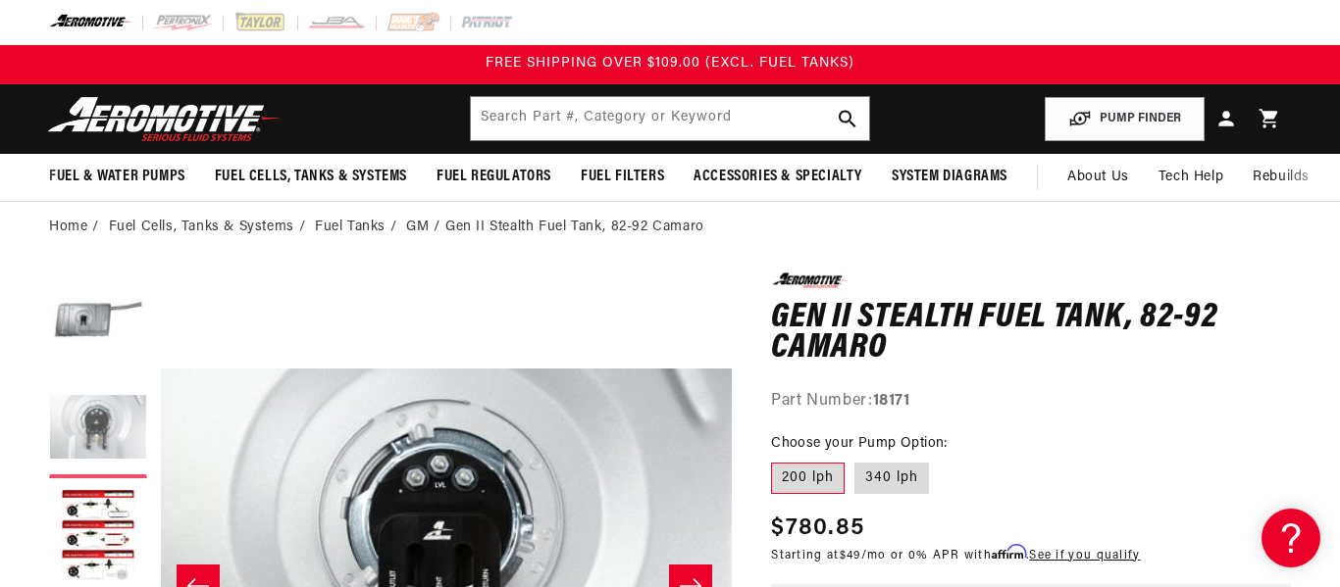
scroll to position [0, 575]
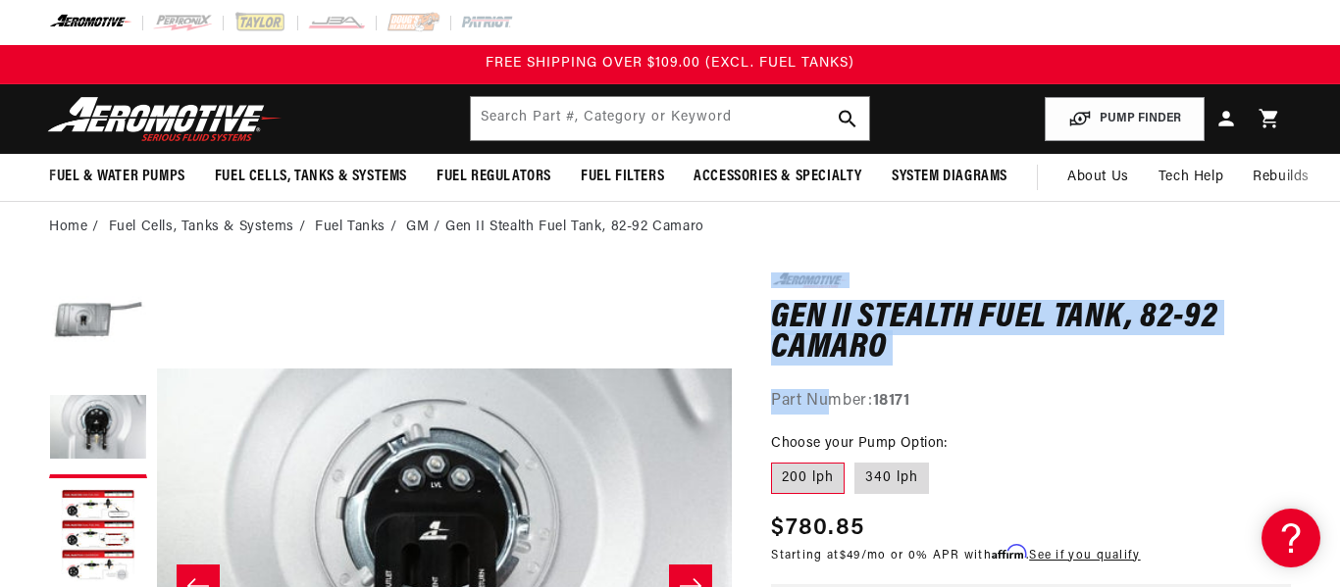
drag, startPoint x: 835, startPoint y: 368, endPoint x: 446, endPoint y: 237, distance: 409.7
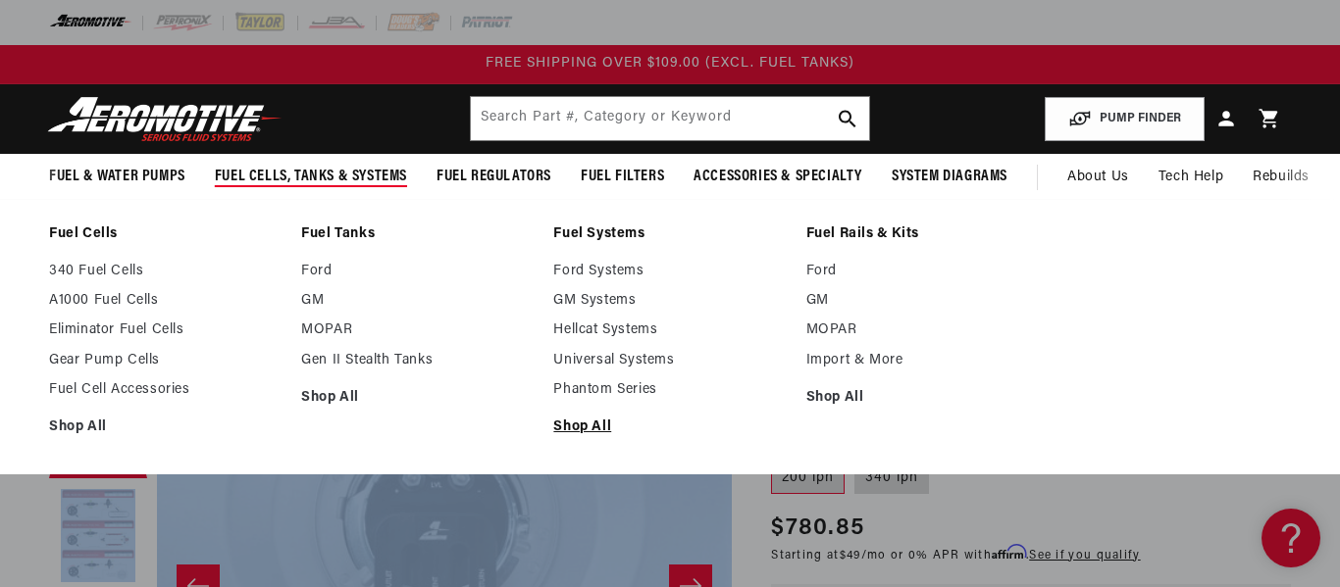
click at [589, 430] on link "Shop All" at bounding box center [669, 428] width 232 height 18
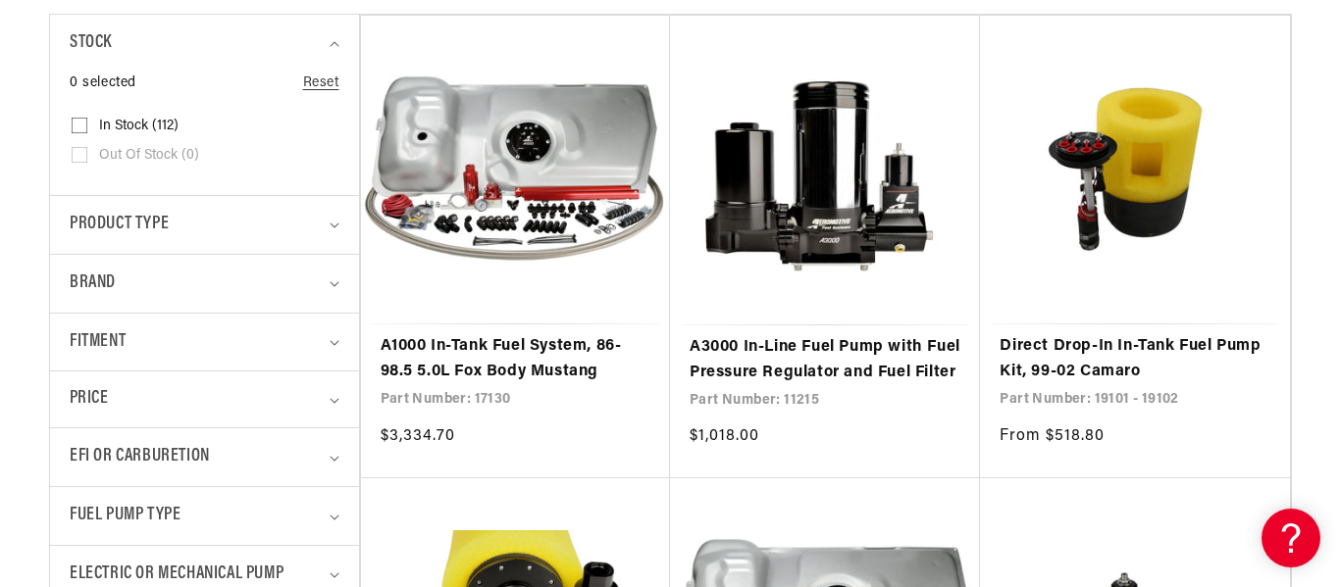
scroll to position [511, 0]
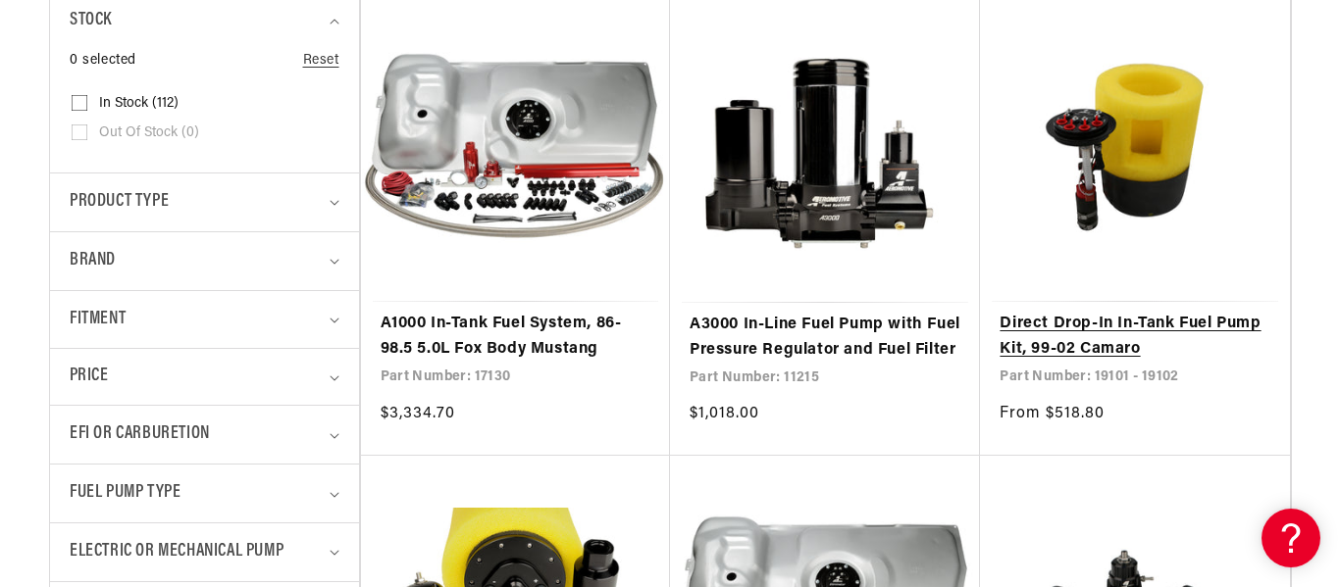
click at [1111, 319] on link "Direct Drop-In In-Tank Fuel Pump Kit, 99-02 Camaro" at bounding box center [1134, 337] width 270 height 50
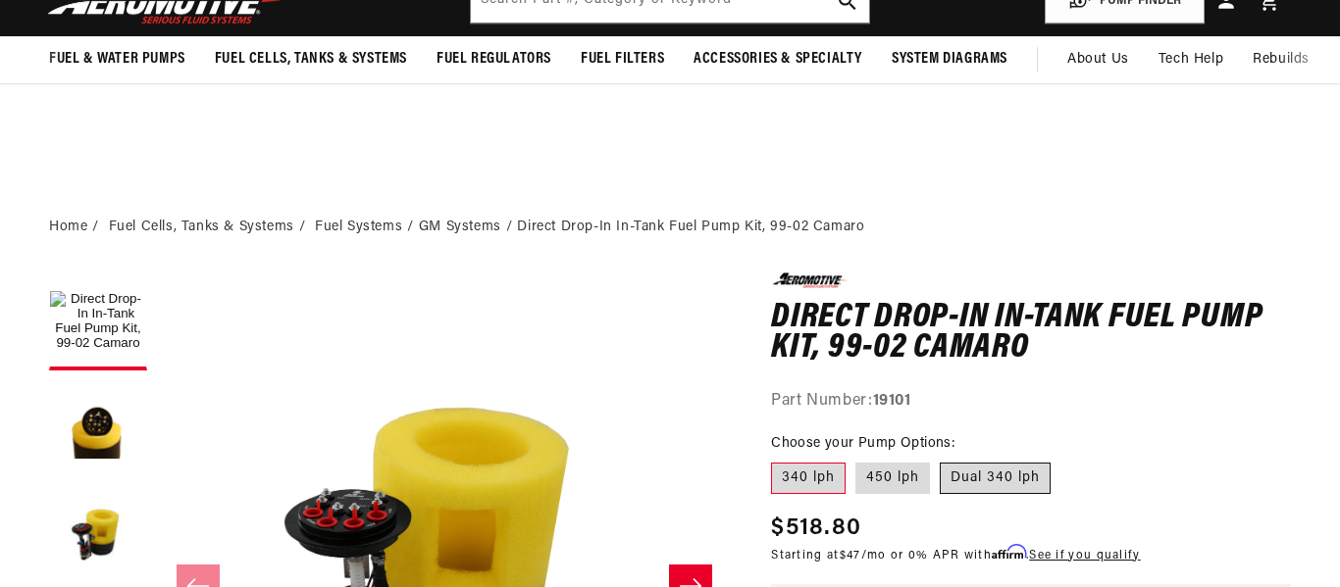
scroll to position [223, 0]
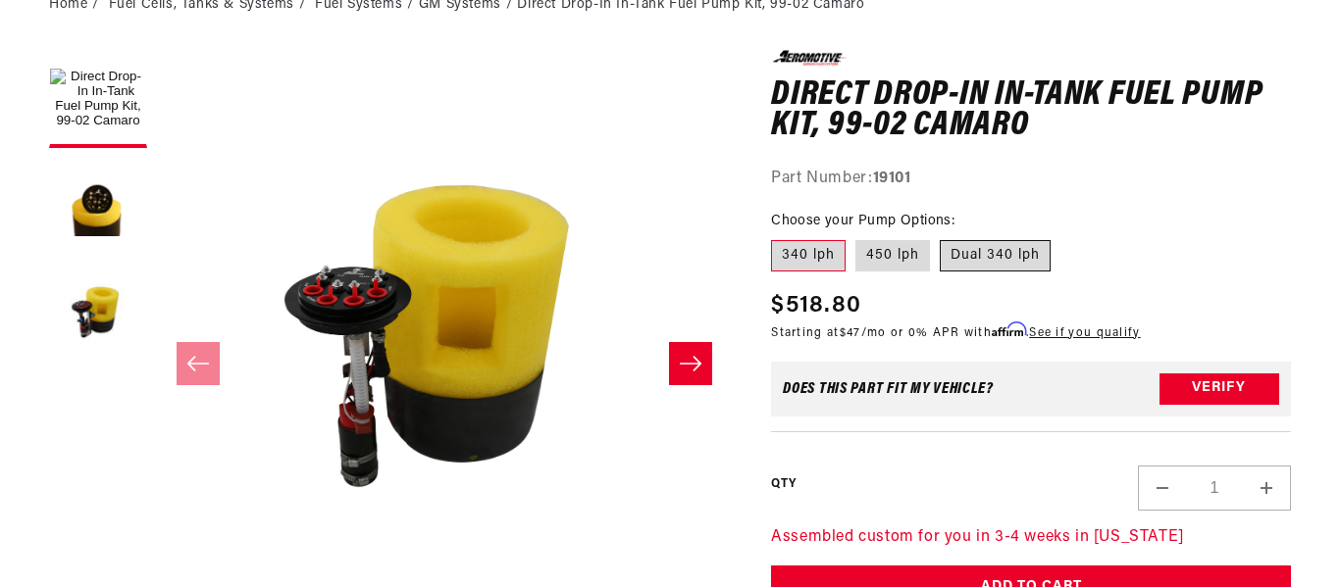
click at [1002, 255] on label "Dual 340 lph" at bounding box center [994, 255] width 111 height 31
click at [940, 237] on input "Dual 340 lph" at bounding box center [939, 236] width 1 height 1
radio input "true"
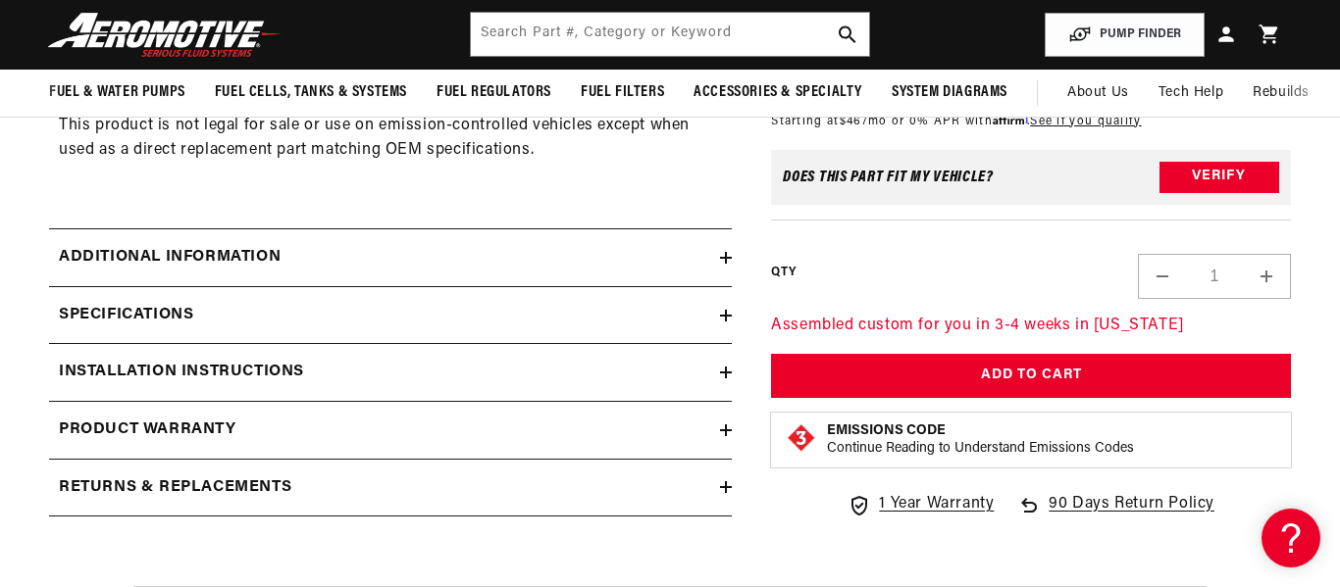
scroll to position [1321, 0]
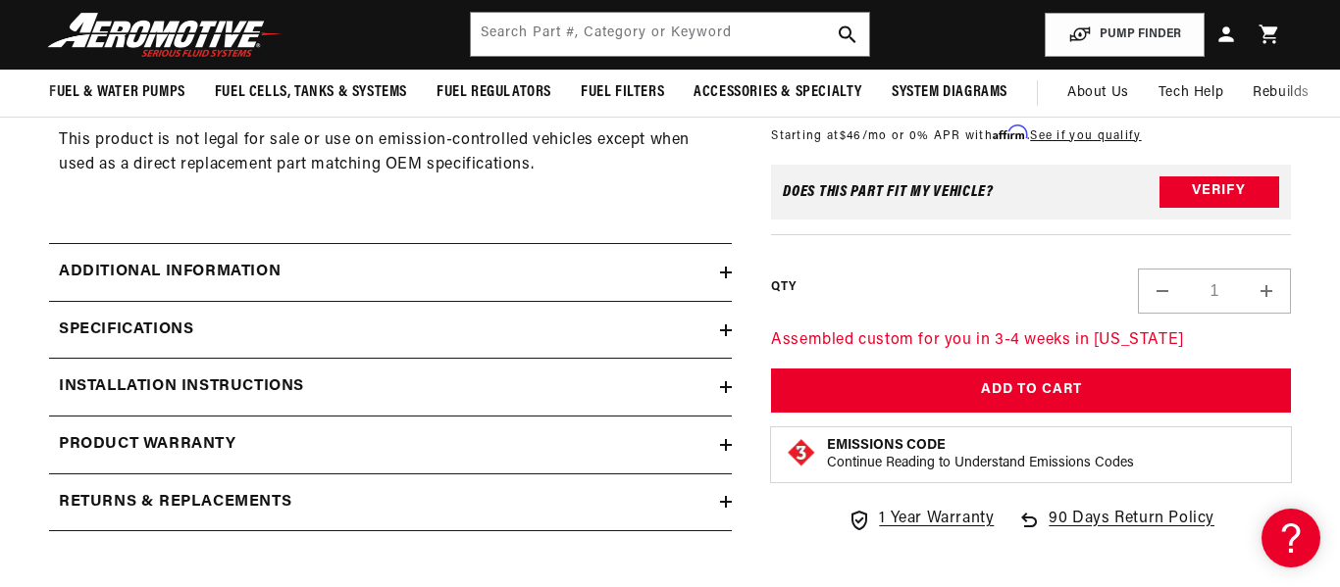
click at [720, 273] on icon at bounding box center [726, 273] width 12 height 12
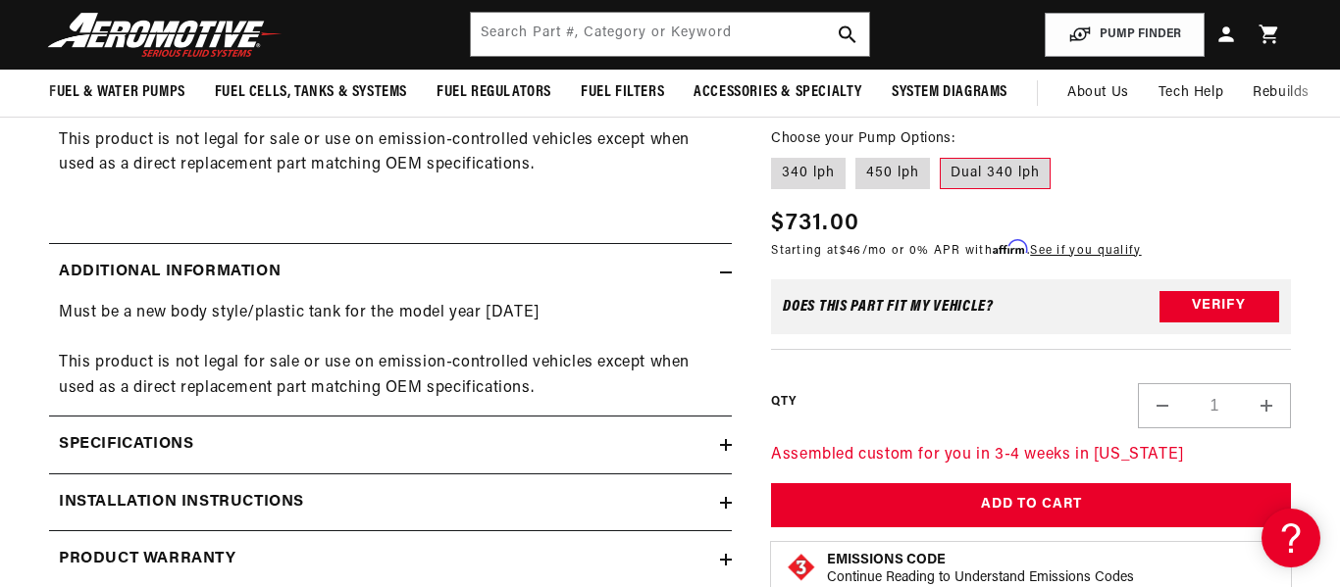
click at [720, 273] on icon at bounding box center [726, 273] width 12 height 12
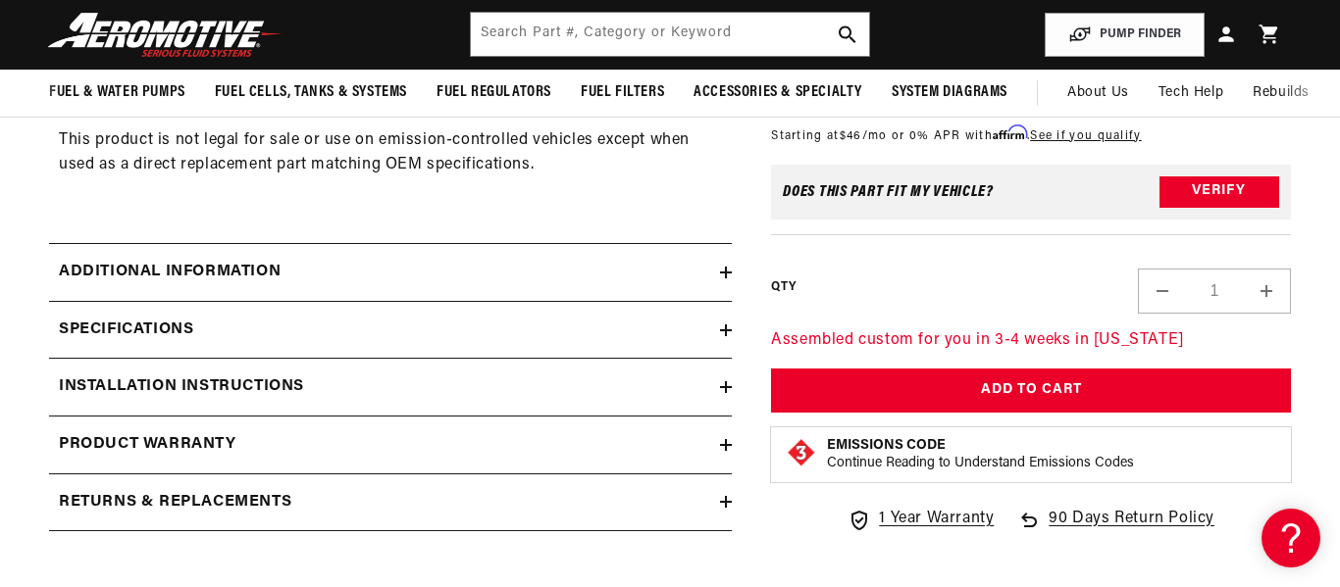
click at [726, 330] on icon at bounding box center [726, 330] width 12 height 0
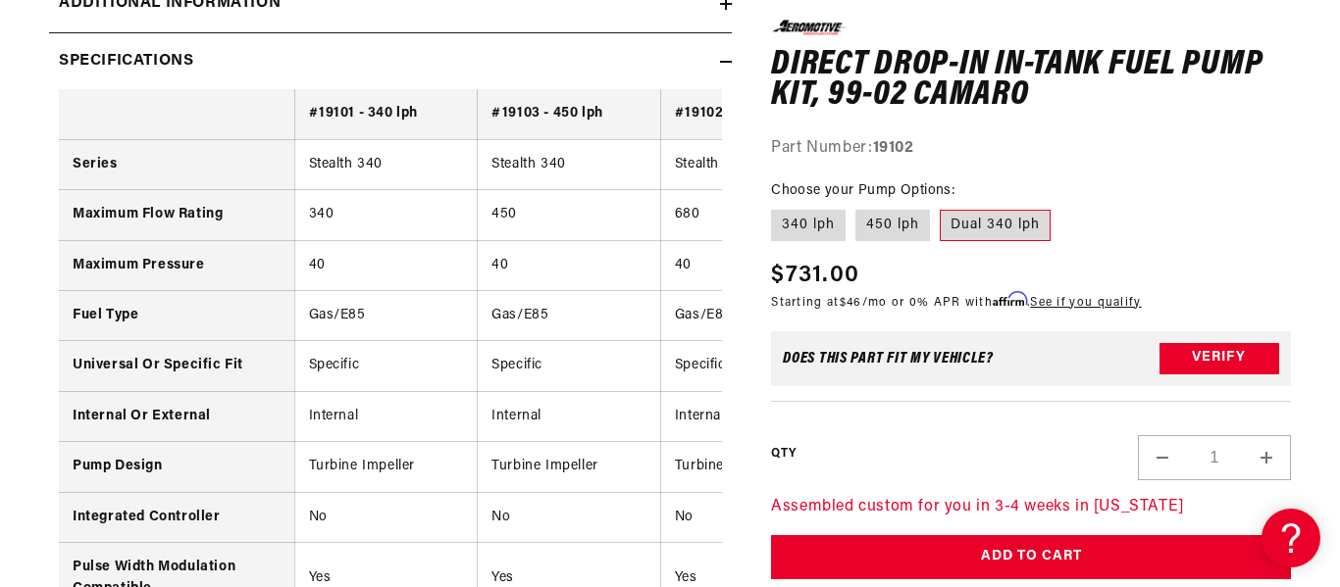
scroll to position [1599, 0]
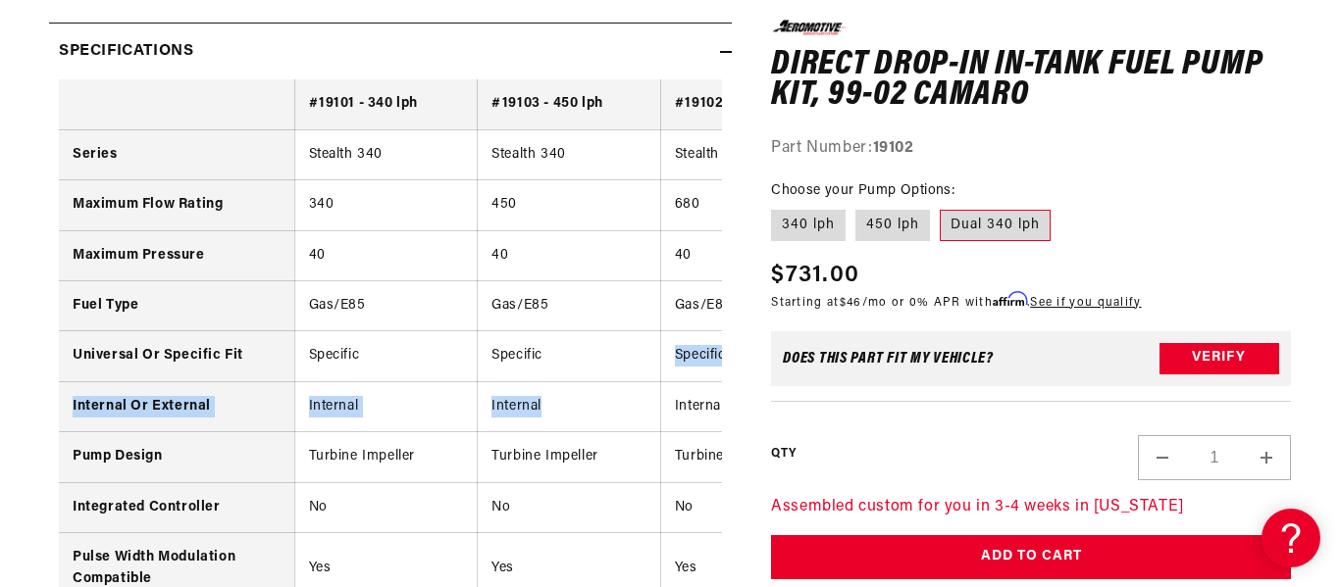
drag, startPoint x: 623, startPoint y: 372, endPoint x: 637, endPoint y: 391, distance: 24.5
click at [637, 391] on td "Internal" at bounding box center [569, 406] width 183 height 50
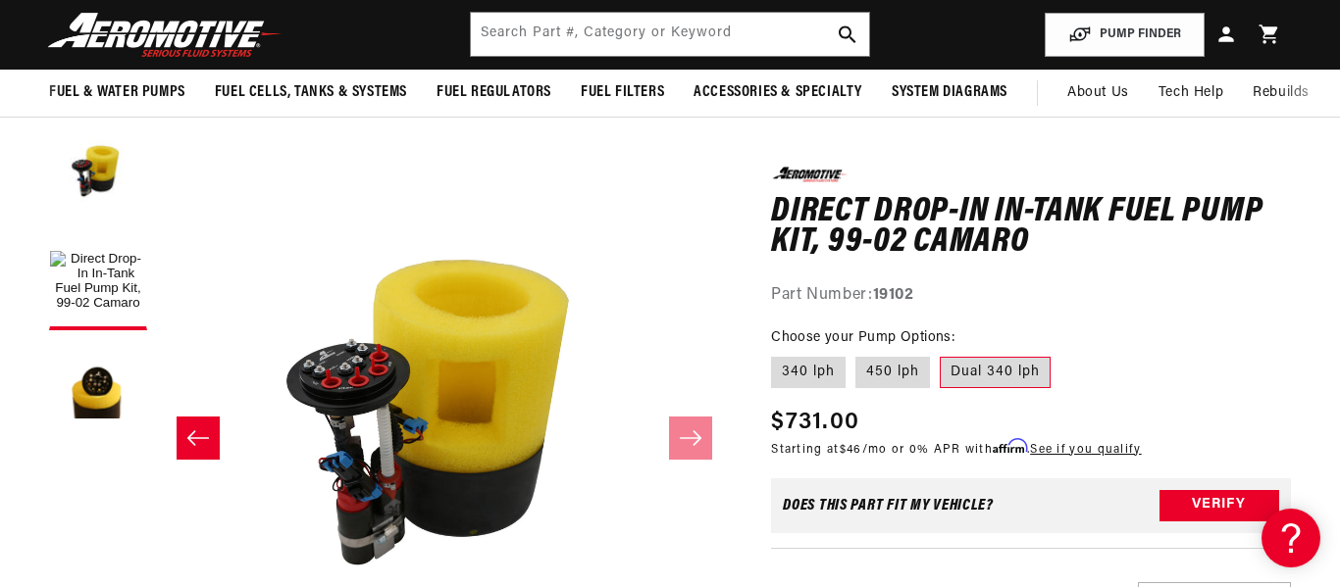
scroll to position [0, 0]
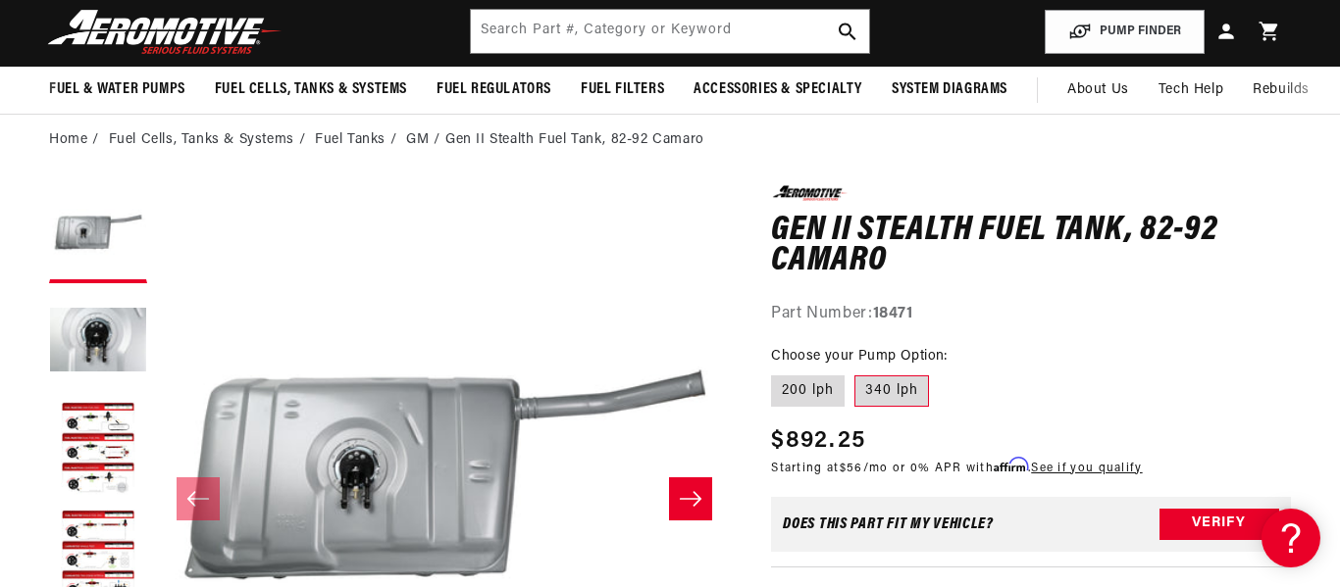
scroll to position [69, 0]
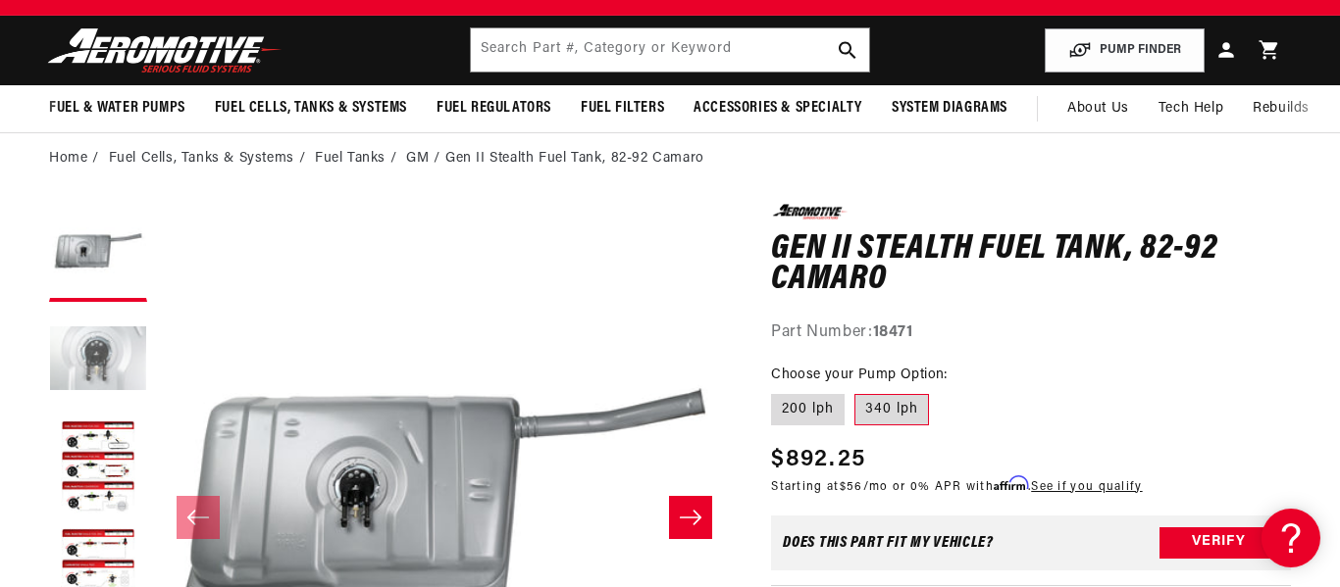
click at [98, 359] on button "Load image 2 in gallery view" at bounding box center [98, 361] width 98 height 98
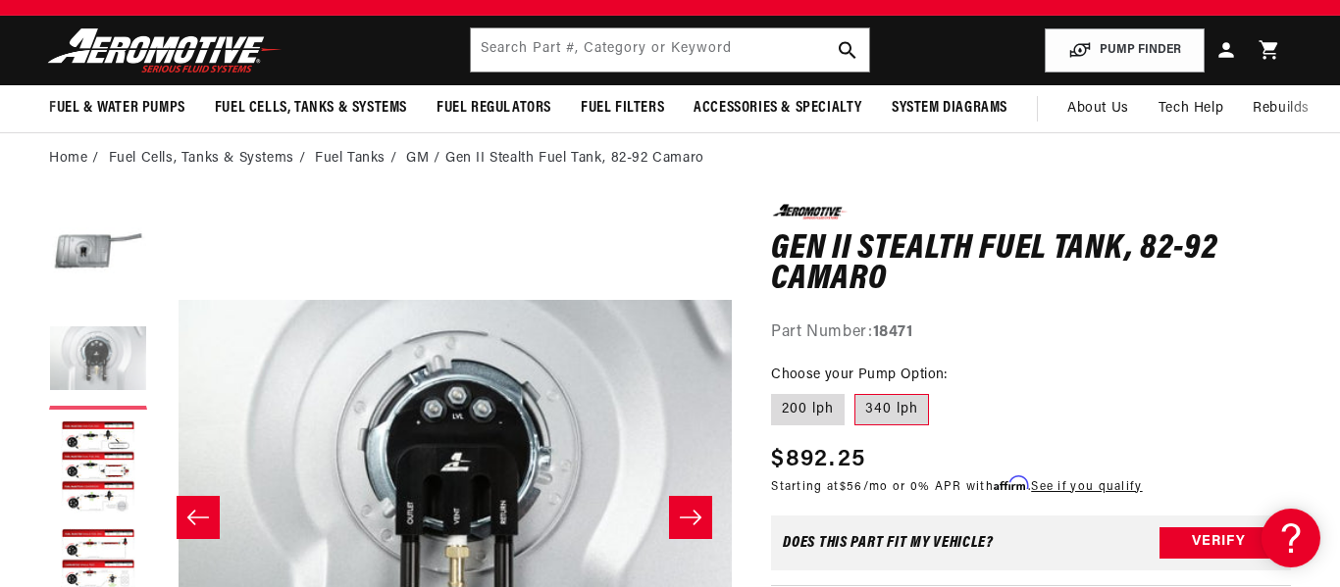
scroll to position [0, 575]
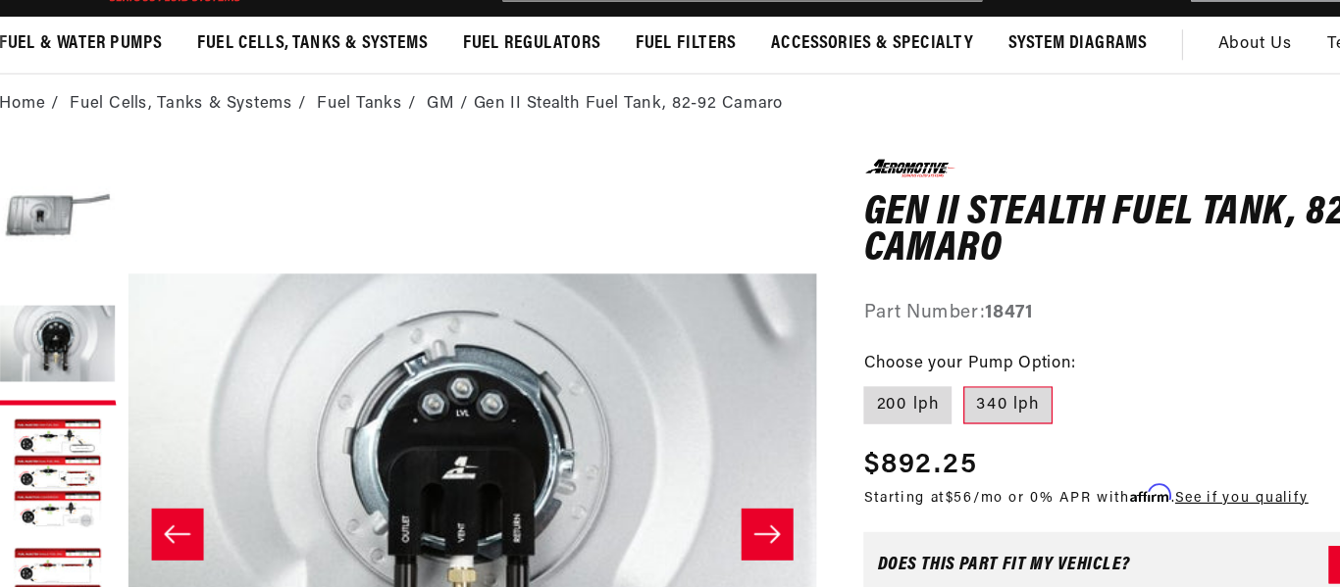
click at [1032, 343] on div "Part Number: 18471" at bounding box center [1031, 333] width 520 height 25
